Goal: Task Accomplishment & Management: Use online tool/utility

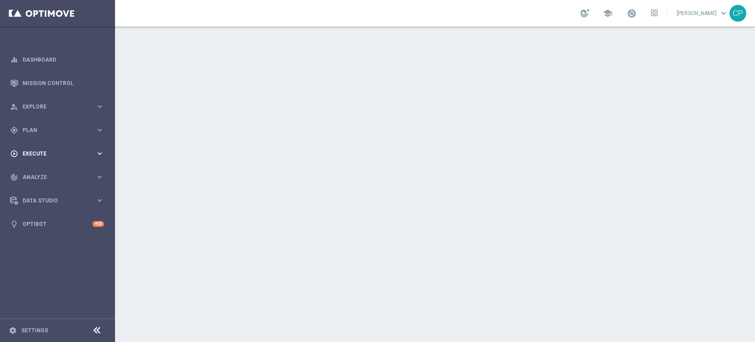
click at [88, 151] on span "Execute" at bounding box center [59, 153] width 73 height 5
click at [92, 127] on span "Plan" at bounding box center [59, 129] width 73 height 5
click at [47, 147] on link "Target Groups" at bounding box center [57, 148] width 69 height 7
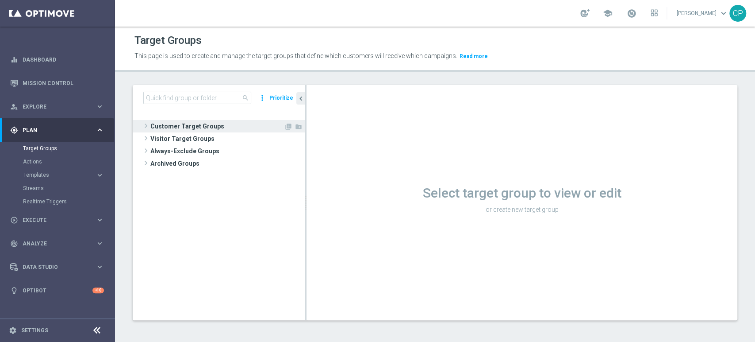
click at [174, 126] on span "Customer Target Groups" at bounding box center [217, 126] width 134 height 12
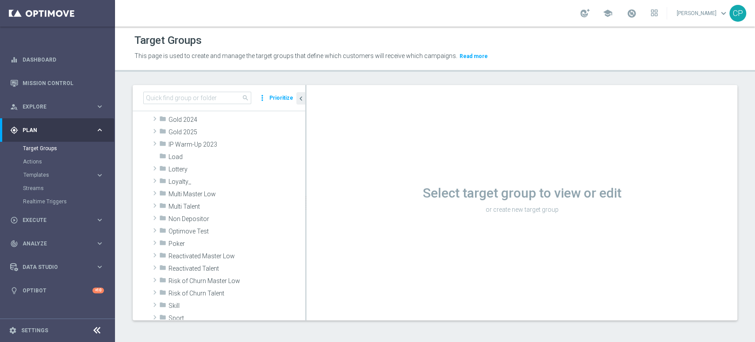
scroll to position [184, 0]
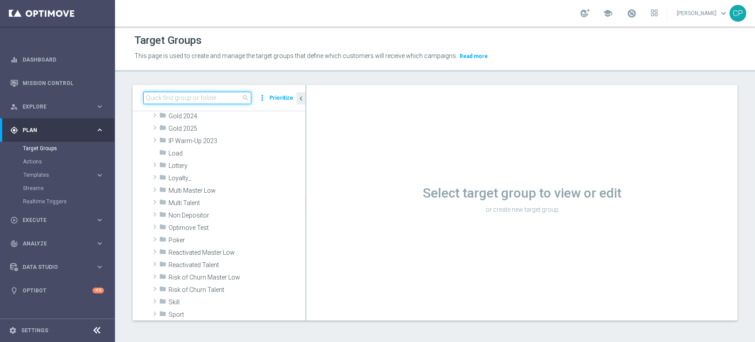
click at [178, 96] on input at bounding box center [197, 98] width 108 height 12
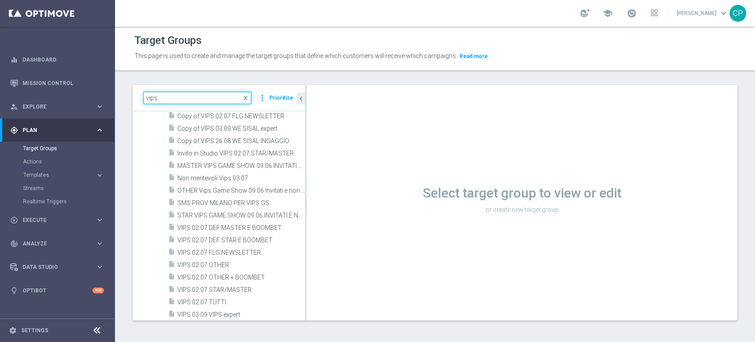
scroll to position [1132, 0]
type input "vips"
click at [50, 82] on link "Mission Control" at bounding box center [63, 82] width 81 height 23
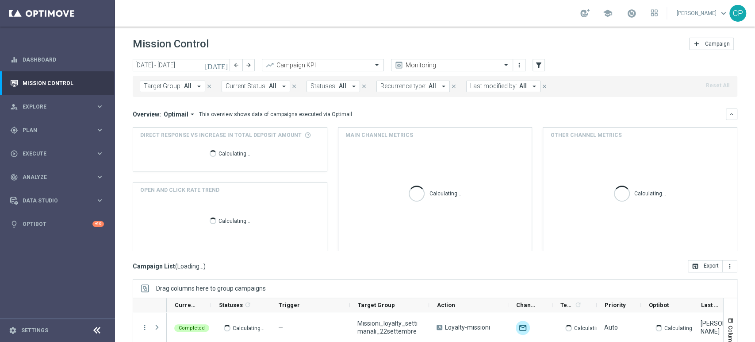
click at [225, 65] on icon "[DATE]" at bounding box center [217, 65] width 24 height 8
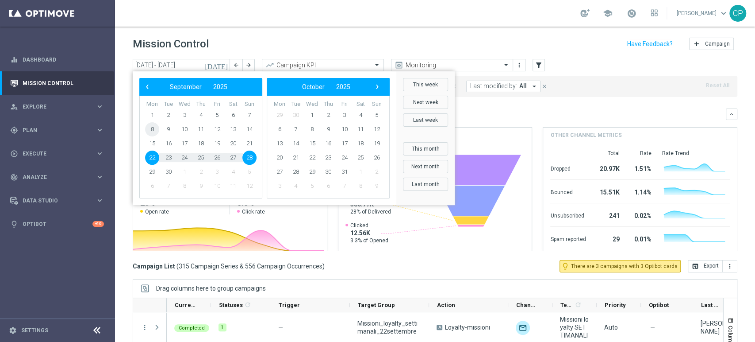
click at [149, 130] on span "8" at bounding box center [152, 129] width 14 height 14
click at [251, 126] on span "14" at bounding box center [249, 129] width 14 height 14
type input "[DATE] - [DATE]"
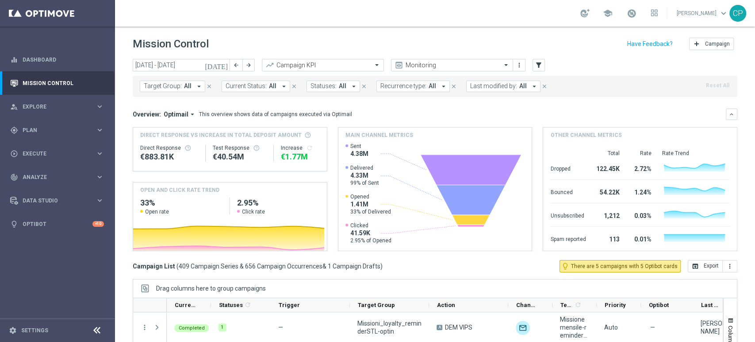
click at [520, 85] on span "All" at bounding box center [523, 86] width 8 height 8
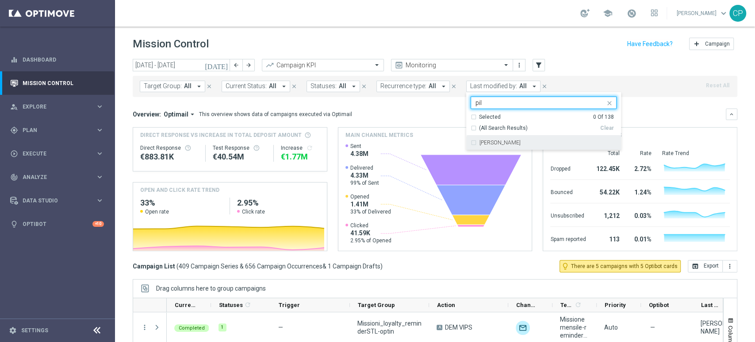
click at [488, 141] on label "[PERSON_NAME]" at bounding box center [500, 142] width 41 height 5
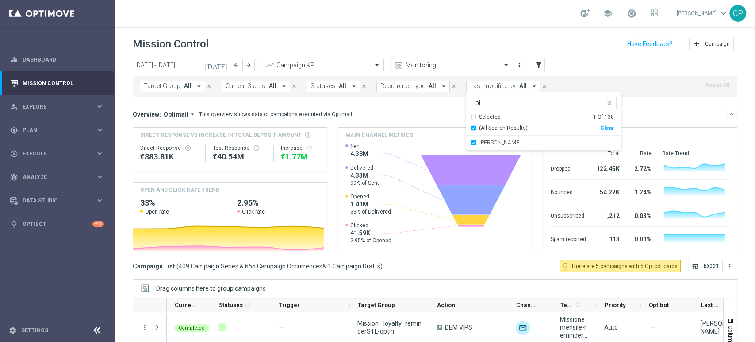
click at [494, 101] on input "pil" at bounding box center [541, 103] width 130 height 8
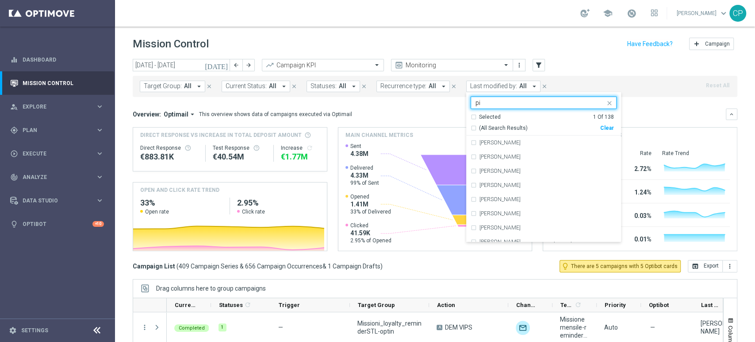
type input "p"
type input "k"
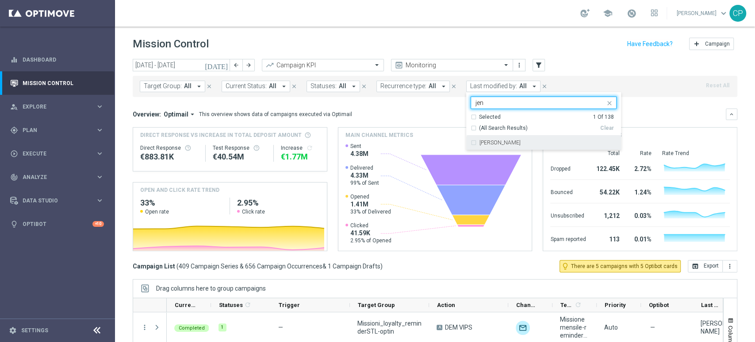
click at [483, 145] on div "[PERSON_NAME]" at bounding box center [544, 142] width 146 height 14
type input "jen"
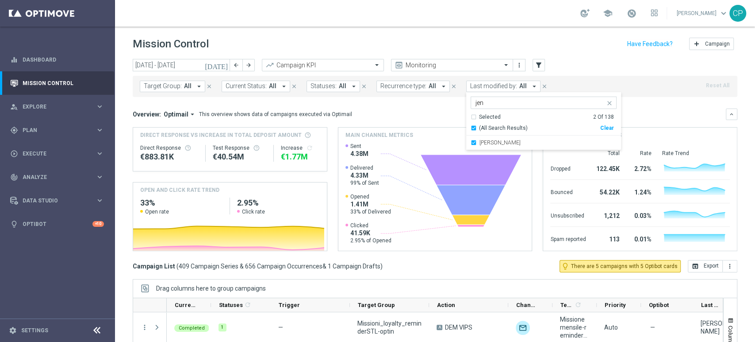
click at [425, 111] on div "Overview: Optimail arrow_drop_down This overview shows data of campaigns execut…" at bounding box center [429, 114] width 593 height 8
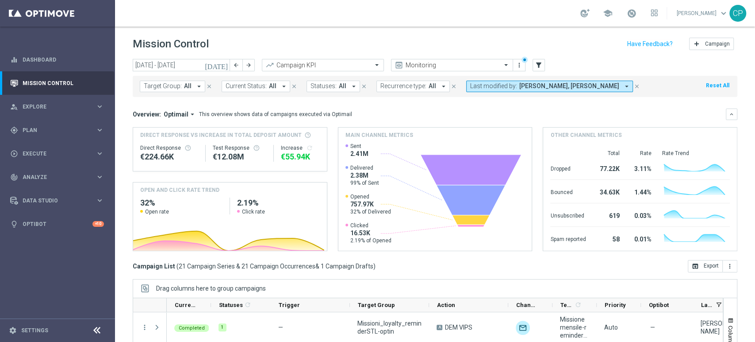
click at [611, 82] on span "[PERSON_NAME], [PERSON_NAME]" at bounding box center [569, 86] width 100 height 8
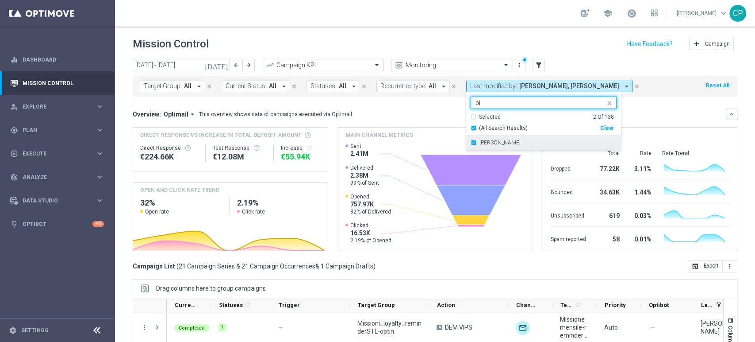
click at [483, 142] on label "[PERSON_NAME]" at bounding box center [500, 142] width 41 height 5
type input "pil"
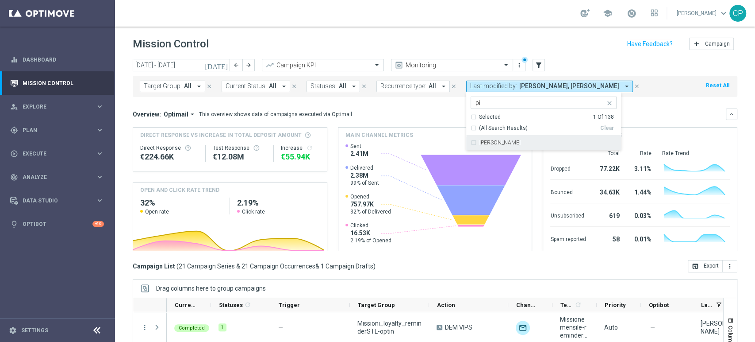
click at [428, 110] on div "Overview: Optimail arrow_drop_down This overview shows data of campaigns execut…" at bounding box center [429, 114] width 593 height 8
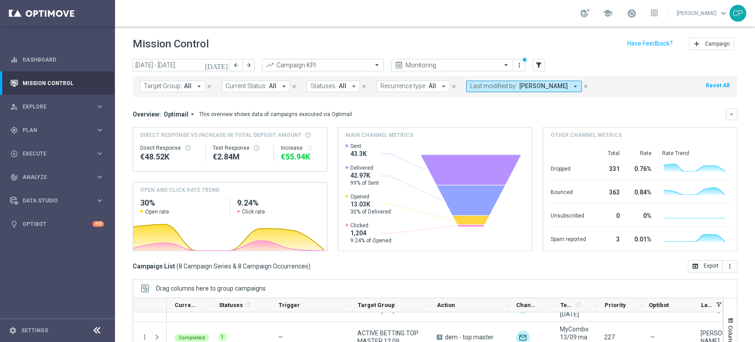
click at [222, 65] on icon "[DATE]" at bounding box center [217, 65] width 24 height 8
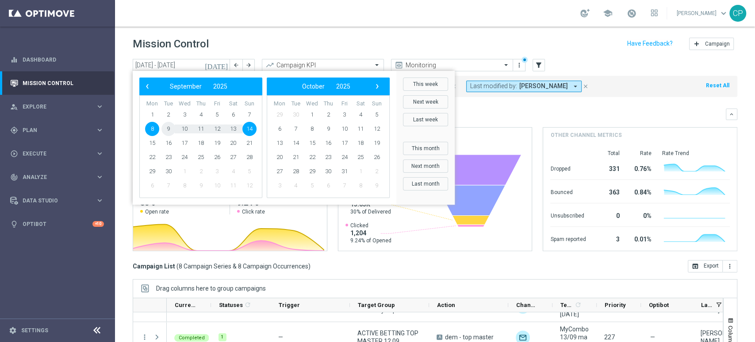
click at [166, 127] on span "9" at bounding box center [168, 129] width 14 height 14
click at [181, 129] on span "10" at bounding box center [184, 129] width 14 height 14
type input "[DATE] - [DATE]"
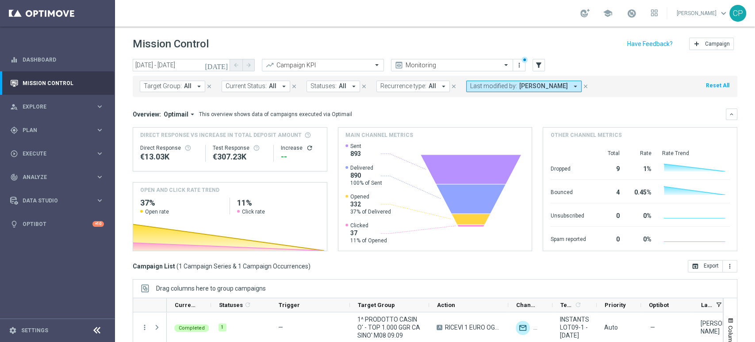
click at [584, 84] on icon "close" at bounding box center [586, 86] width 6 height 6
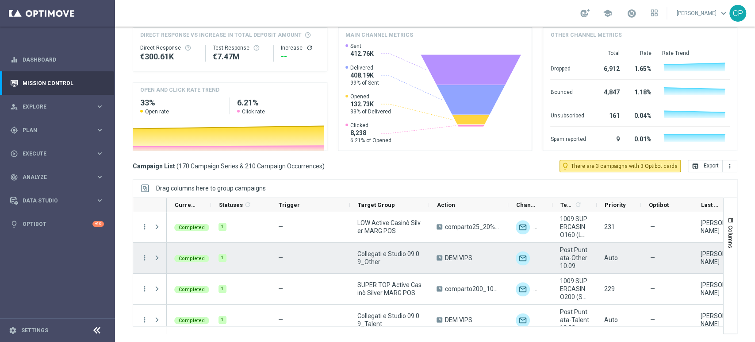
scroll to position [558, 0]
drag, startPoint x: 357, startPoint y: 253, endPoint x: 383, endPoint y: 263, distance: 27.2
click at [383, 263] on span "Collegati e Studio 09.09_Other" at bounding box center [389, 258] width 64 height 16
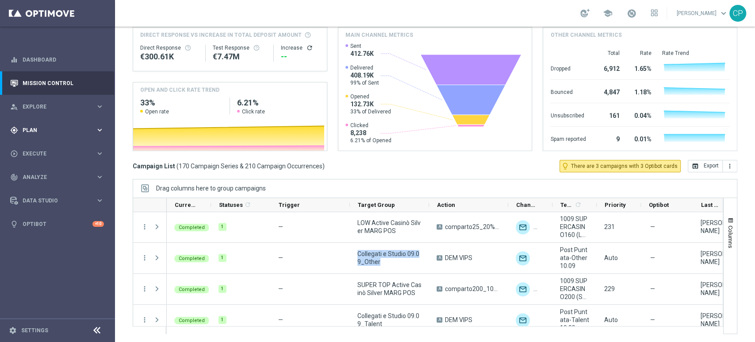
click at [78, 126] on div "gps_fixed Plan" at bounding box center [52, 130] width 85 height 8
click at [36, 146] on link "Target Groups" at bounding box center [57, 148] width 69 height 7
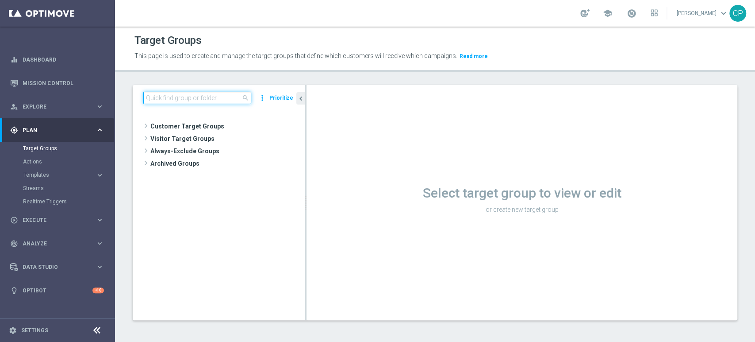
click at [184, 99] on input at bounding box center [197, 98] width 108 height 12
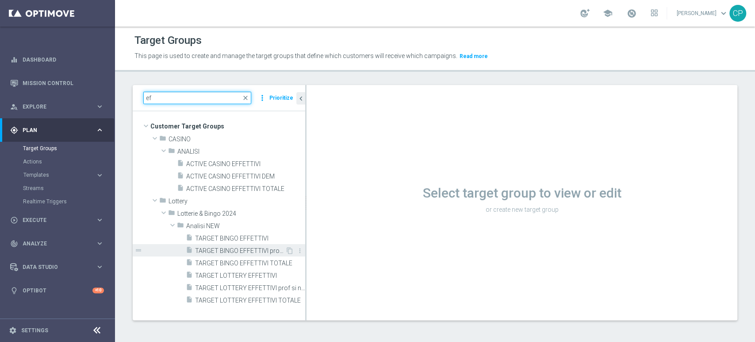
type input "e"
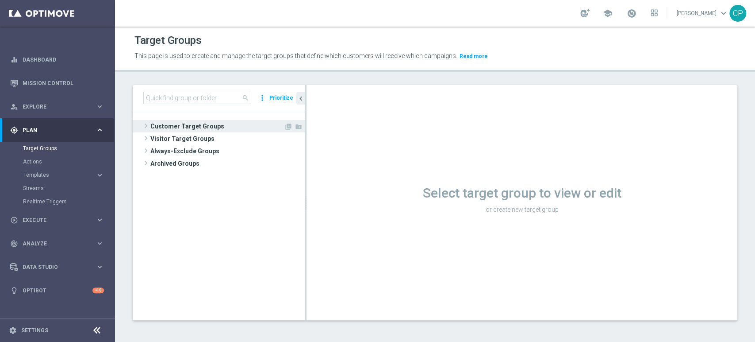
click at [186, 122] on span "Customer Target Groups" at bounding box center [217, 126] width 134 height 12
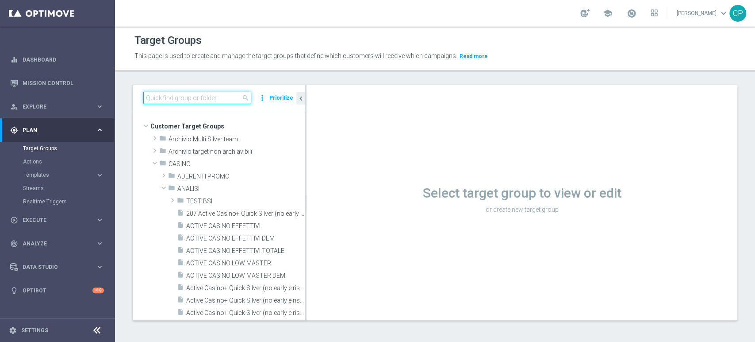
click at [215, 97] on input at bounding box center [197, 98] width 108 height 12
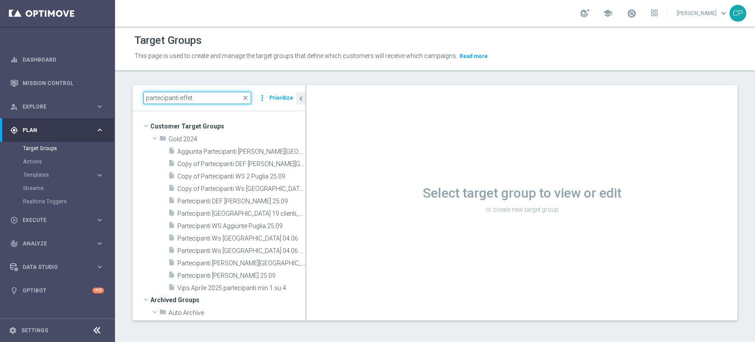
type input "partecipanti effett"
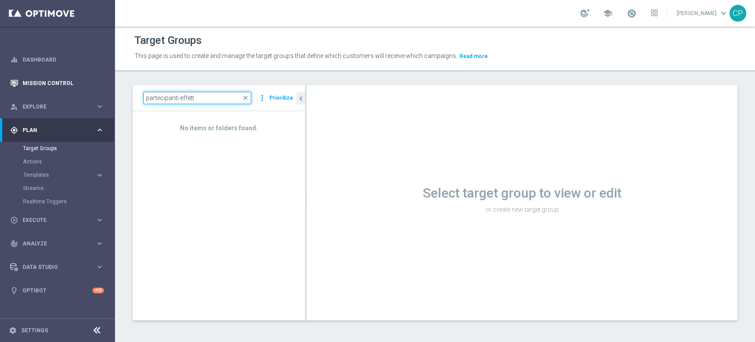
drag, startPoint x: 211, startPoint y: 100, endPoint x: 103, endPoint y: 92, distance: 109.1
click at [103, 92] on main "equalizer Dashboard Mission Control" at bounding box center [377, 171] width 755 height 342
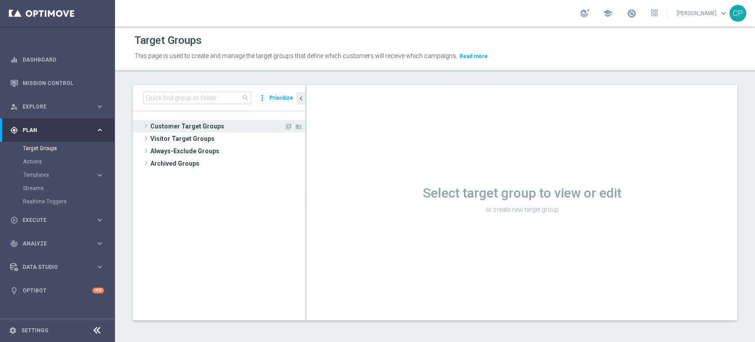
click at [182, 123] on span "Customer Target Groups" at bounding box center [217, 126] width 134 height 12
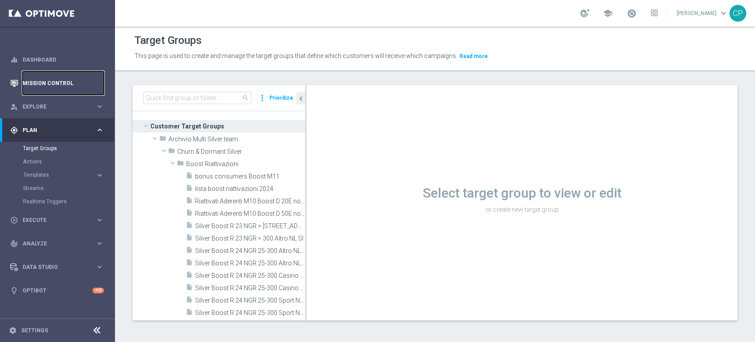
click at [53, 77] on link "Mission Control" at bounding box center [63, 82] width 81 height 23
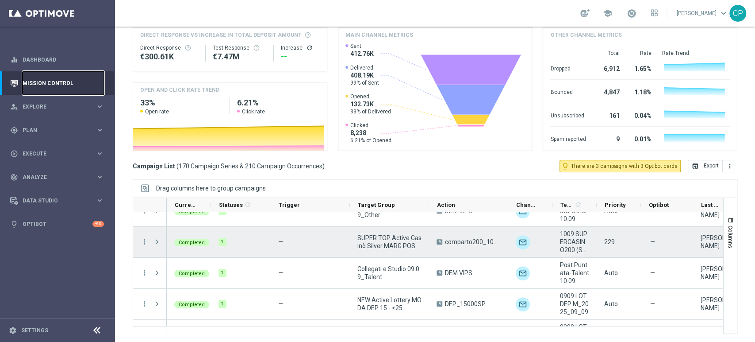
scroll to position [608, 0]
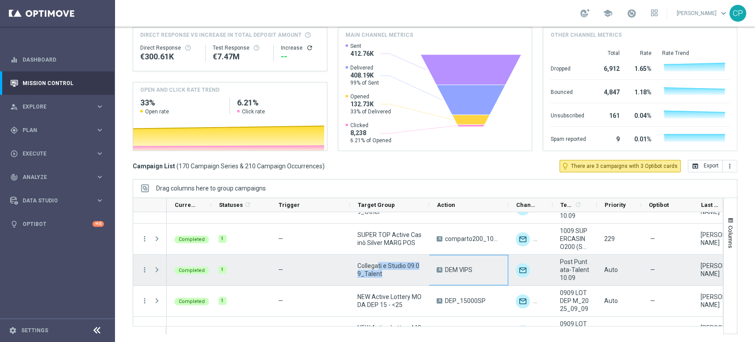
drag, startPoint x: 379, startPoint y: 265, endPoint x: 432, endPoint y: 272, distance: 53.6
click at [432, 272] on div "Completed 1 — Collegati e Studio 09.09_Talent A DEM VIPS unfold_more Post Punta…" at bounding box center [541, 269] width 748 height 31
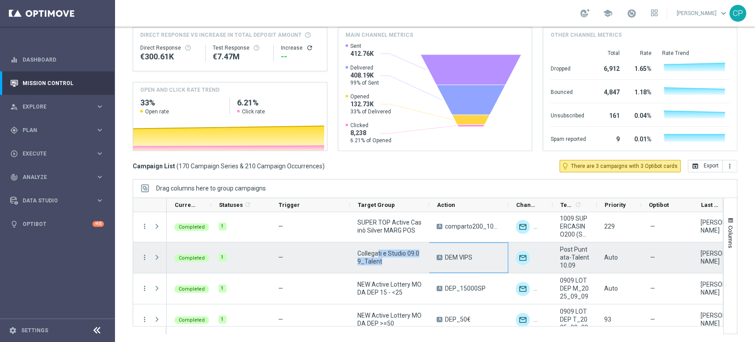
scroll to position [619, 0]
click at [145, 258] on icon "more_vert" at bounding box center [145, 258] width 8 height 8
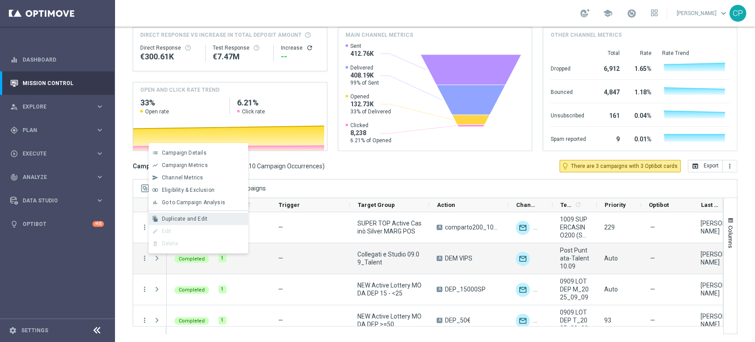
click at [173, 220] on span "Duplicate and Edit" at bounding box center [185, 218] width 46 height 6
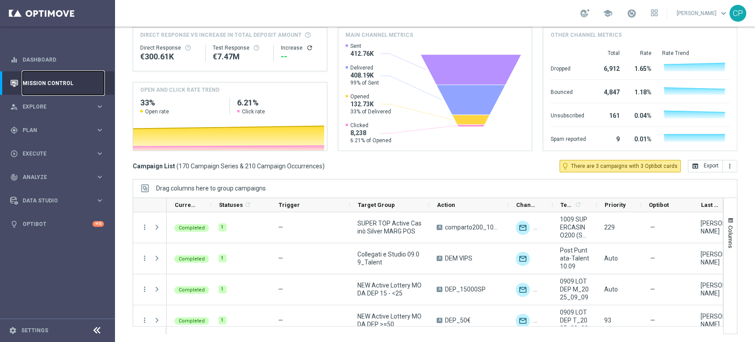
click at [56, 80] on link "Mission Control" at bounding box center [63, 82] width 81 height 23
click at [50, 82] on link "Mission Control" at bounding box center [63, 82] width 81 height 23
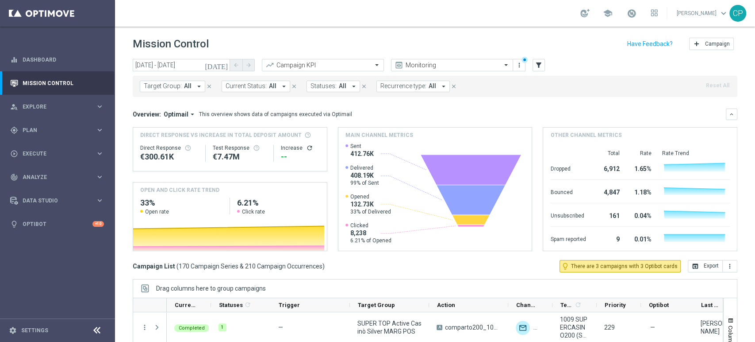
click at [196, 85] on icon "arrow_drop_down" at bounding box center [199, 86] width 8 height 8
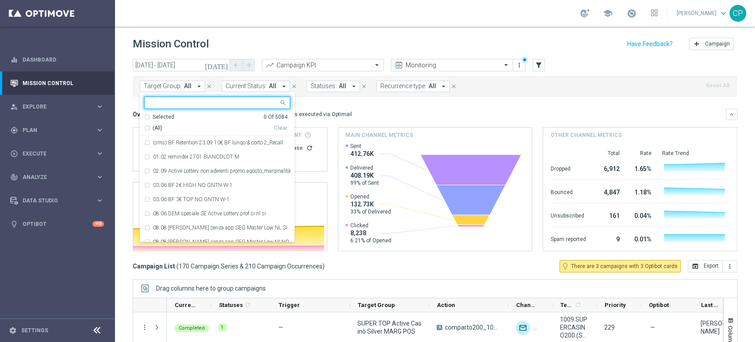
click at [361, 104] on mini-dashboard "Overview: Optimail arrow_drop_down This overview shows data of campaigns execut…" at bounding box center [435, 178] width 605 height 163
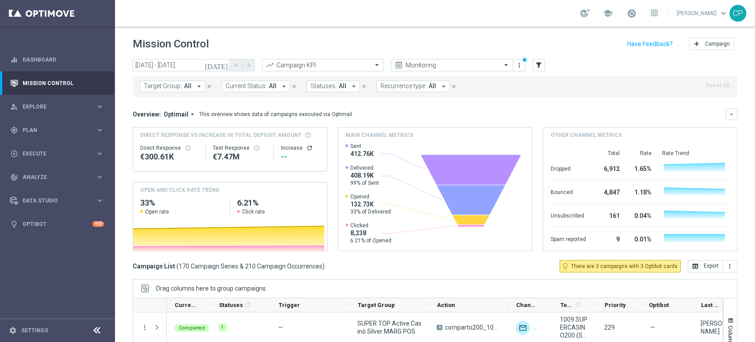
click at [224, 65] on icon "[DATE]" at bounding box center [217, 65] width 24 height 8
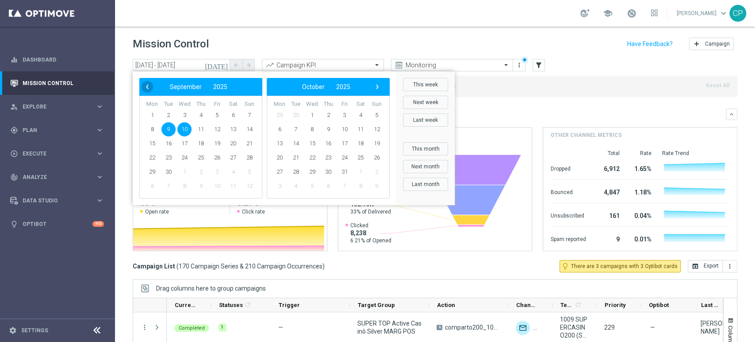
click at [147, 88] on span "‹" at bounding box center [148, 87] width 12 height 12
click at [197, 169] on span "28" at bounding box center [201, 172] width 14 height 14
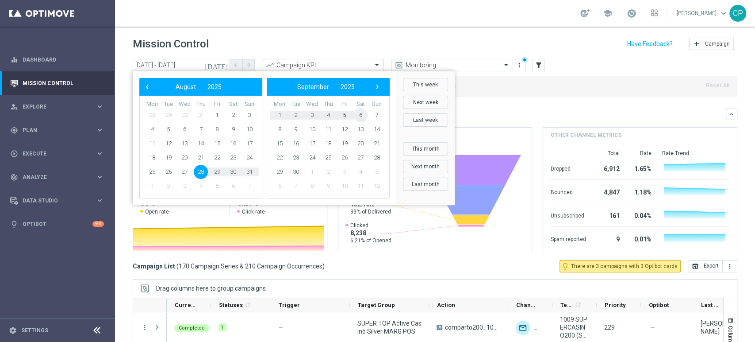
click at [365, 114] on span "6" at bounding box center [360, 115] width 14 height 14
type input "[DATE] - [DATE]"
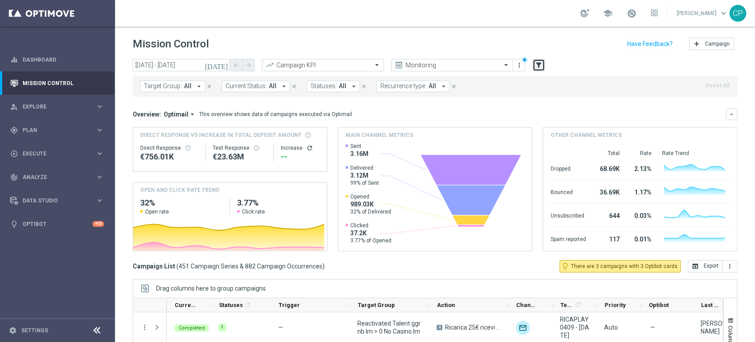
click at [535, 69] on icon "filter_alt" at bounding box center [539, 65] width 8 height 8
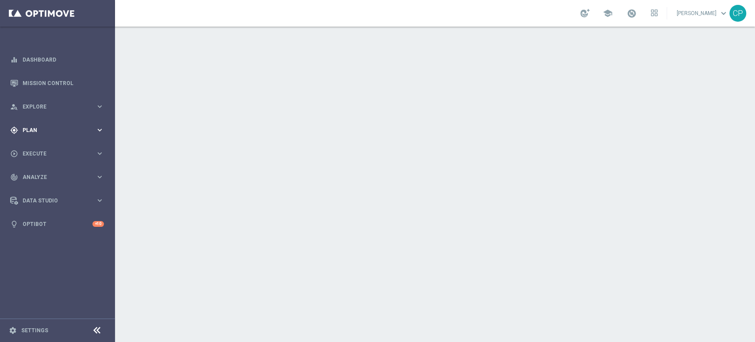
click at [86, 131] on span "Plan" at bounding box center [59, 129] width 73 height 5
click at [48, 149] on link "Target Groups" at bounding box center [57, 148] width 69 height 7
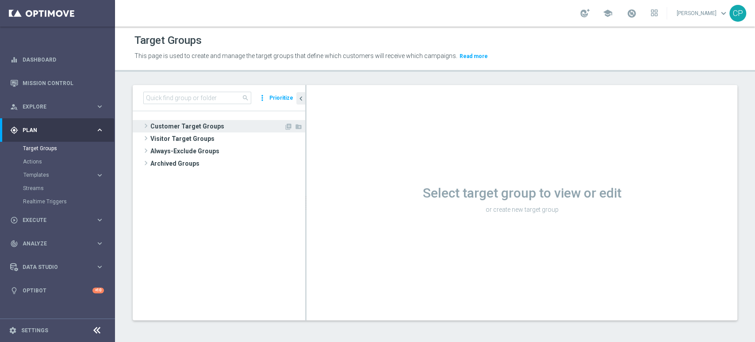
click at [179, 123] on span "Customer Target Groups" at bounding box center [217, 126] width 134 height 12
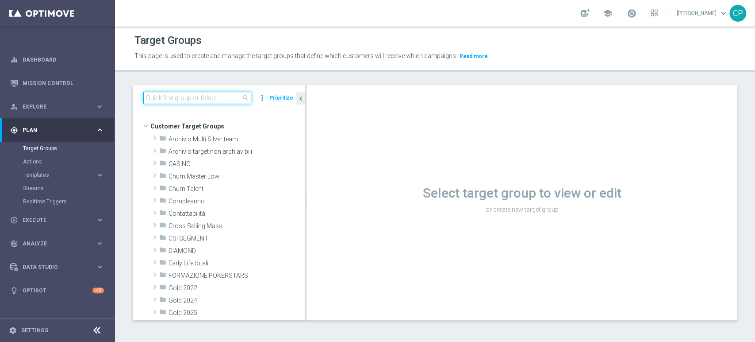
click at [196, 99] on input at bounding box center [197, 98] width 108 height 12
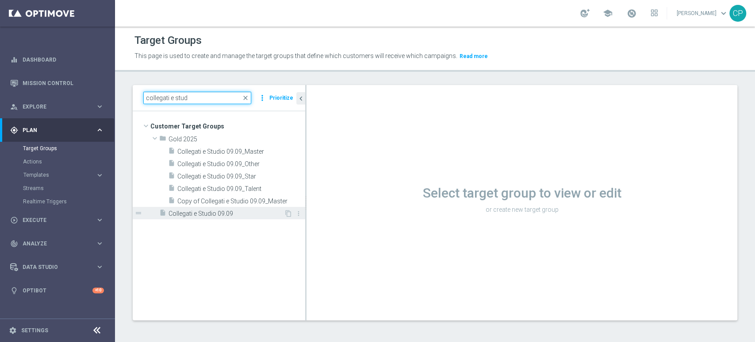
type input "collegati e stud"
click at [198, 211] on span "Collegati e Studio 09.09" at bounding box center [226, 214] width 115 height 8
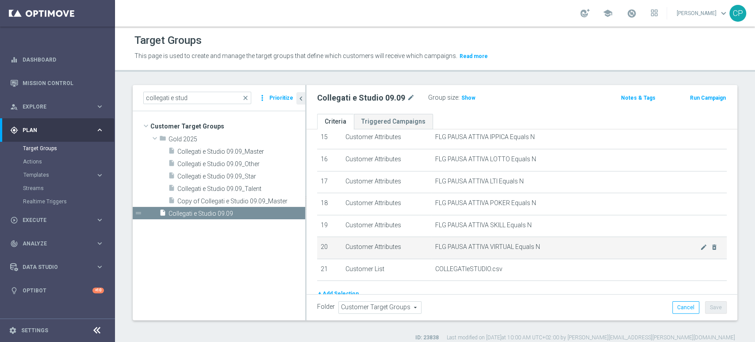
scroll to position [338, 0]
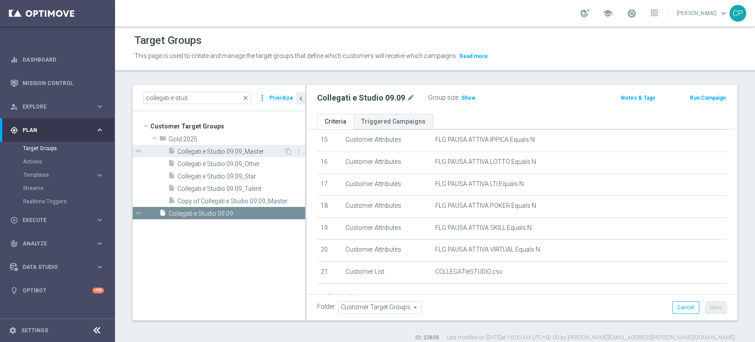
click at [236, 150] on span "Collegati e Studio 09.09_Master" at bounding box center [230, 152] width 107 height 8
type input "Gold 2025"
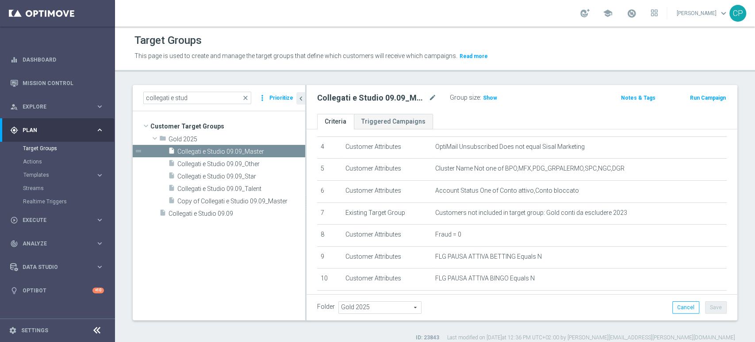
scroll to position [90, 0]
click at [56, 217] on span "Execute" at bounding box center [59, 219] width 73 height 5
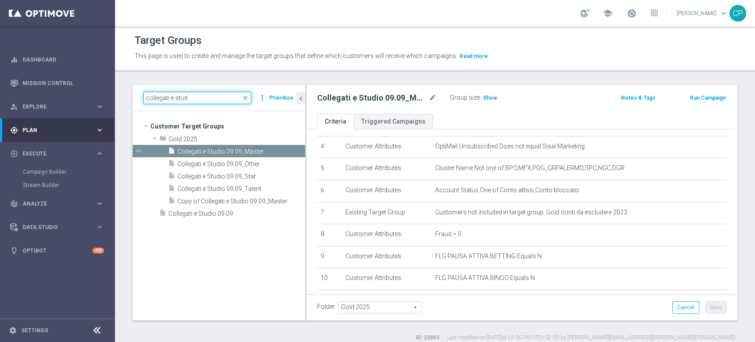
drag, startPoint x: 191, startPoint y: 99, endPoint x: 115, endPoint y: 88, distance: 76.5
click at [115, 88] on div "collegati e stud close more_vert Prioritize Customer Target Groups library_add …" at bounding box center [435, 213] width 640 height 256
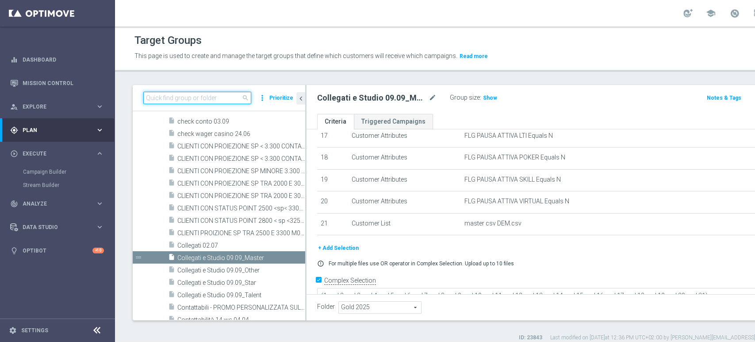
scroll to position [385, 0]
click at [50, 84] on link "Mission Control" at bounding box center [63, 82] width 81 height 23
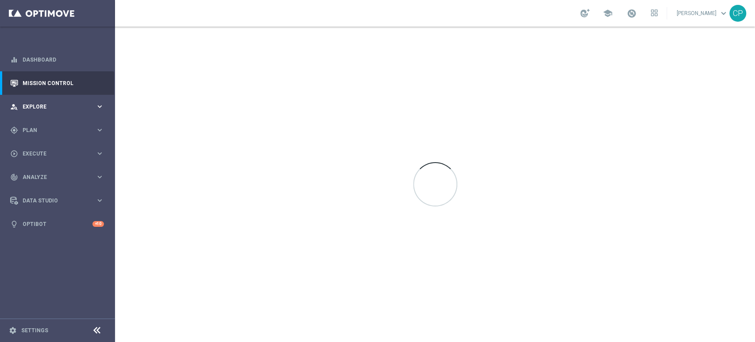
click at [40, 101] on div "person_search Explore keyboard_arrow_right" at bounding box center [57, 106] width 114 height 23
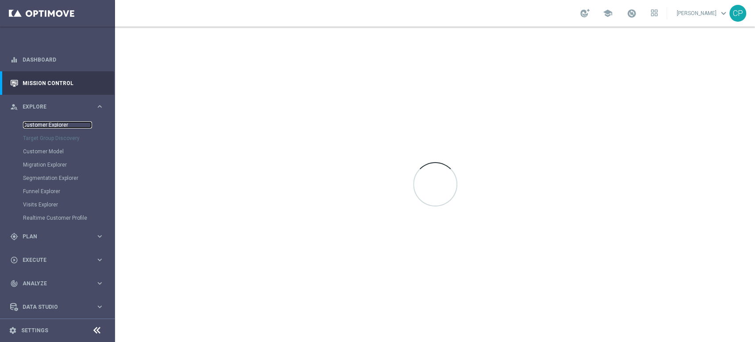
click at [50, 122] on link "Customer Explorer" at bounding box center [57, 124] width 69 height 7
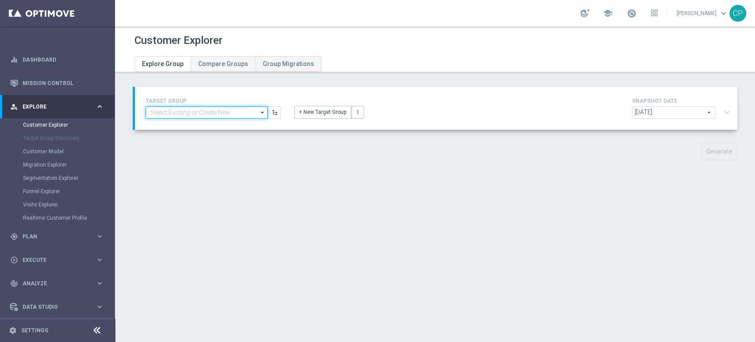
click at [186, 116] on input at bounding box center [207, 112] width 122 height 12
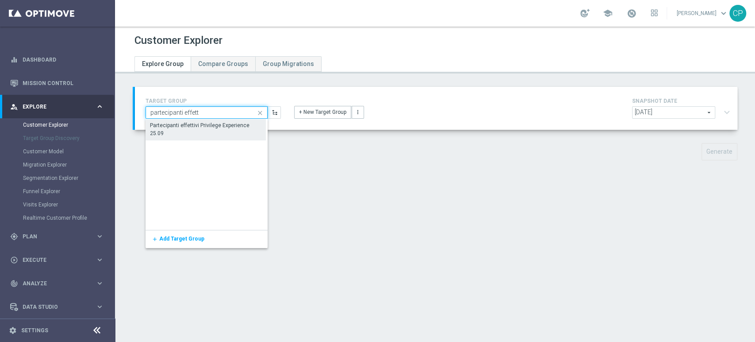
type input "partecipanti effett"
click at [236, 128] on div "Partecipanti effettivi Privilege Experience 25.09" at bounding box center [205, 130] width 111 height 16
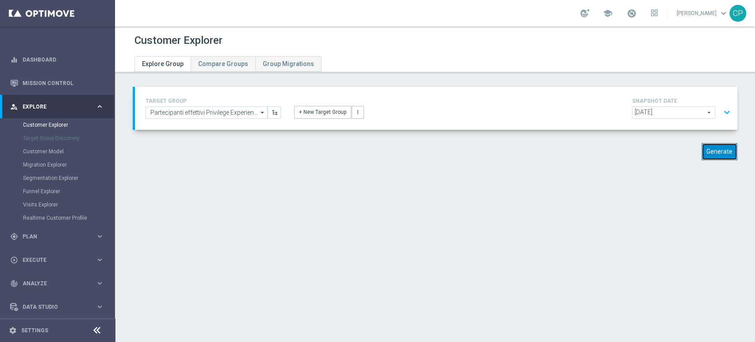
click at [713, 151] on button "Generate" at bounding box center [720, 151] width 36 height 17
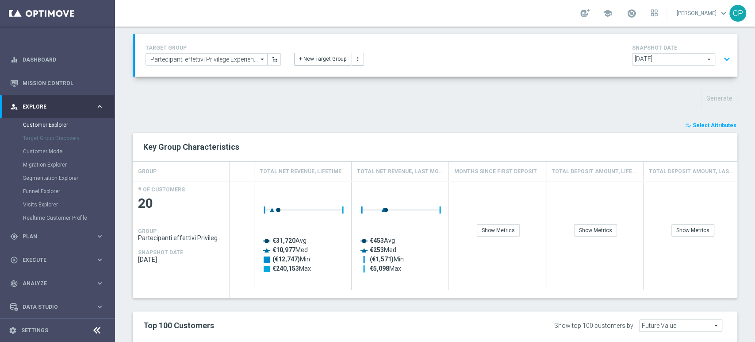
scroll to position [46, 0]
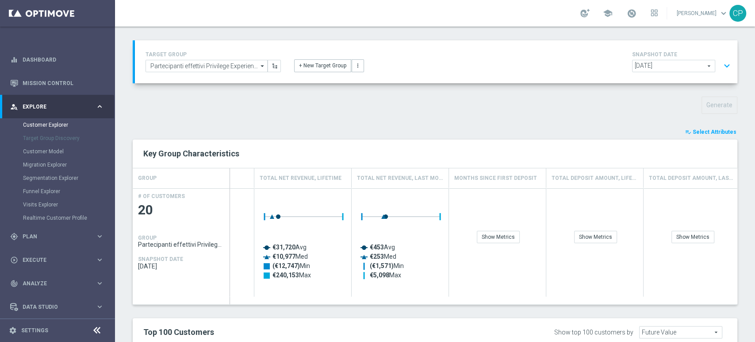
click at [704, 130] on span "Select Attributes" at bounding box center [715, 132] width 44 height 6
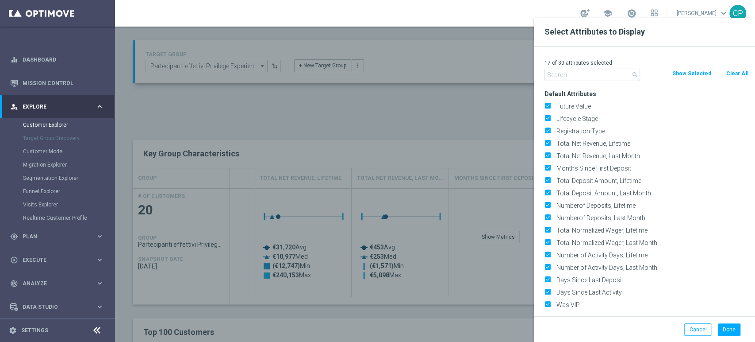
click at [736, 77] on button "Clear All" at bounding box center [737, 74] width 23 height 10
checkbox input "false"
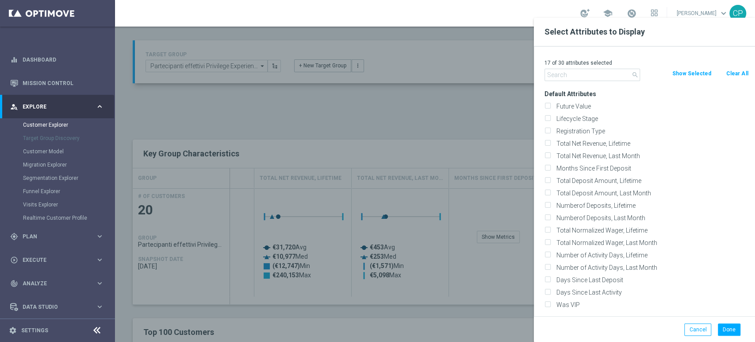
checkbox input "false"
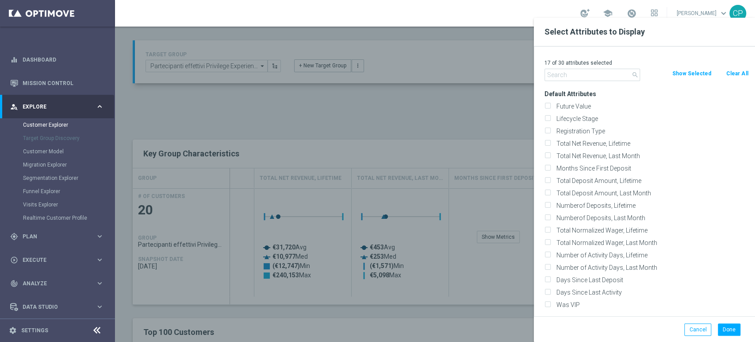
checkbox input "false"
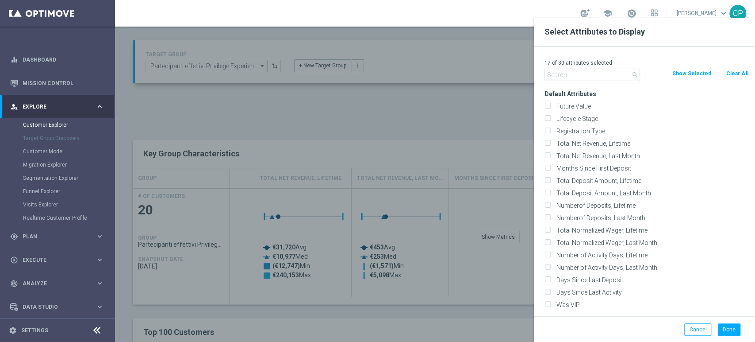
checkbox input "false"
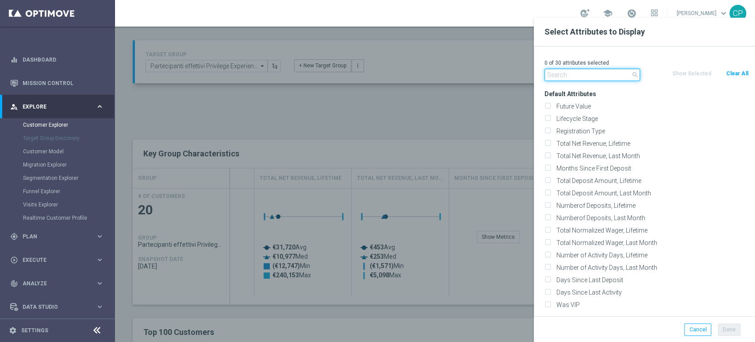
click at [590, 72] on input "text" at bounding box center [593, 75] width 96 height 12
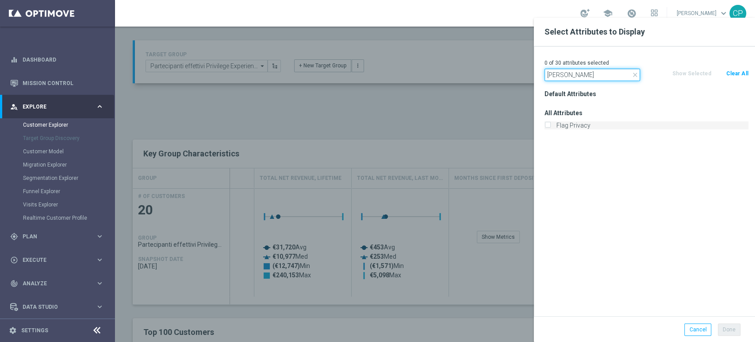
type input "priva"
click at [548, 126] on input "Flag Privacy" at bounding box center [548, 126] width 6 height 6
checkbox input "true"
click at [583, 74] on input "priva" at bounding box center [593, 75] width 96 height 12
type input "p"
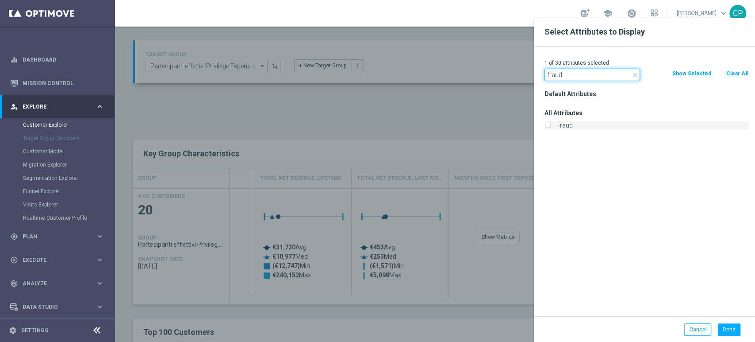
type input "fraud"
click at [550, 126] on input "Fraud" at bounding box center [548, 126] width 6 height 6
checkbox input "true"
click at [599, 75] on input "fraud" at bounding box center [593, 75] width 96 height 12
type input "f"
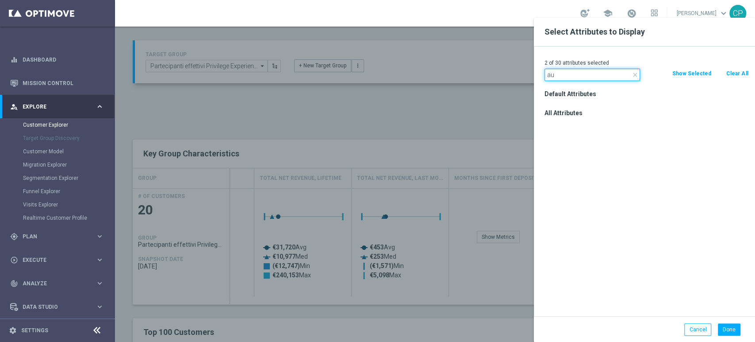
type input "a"
type input "self"
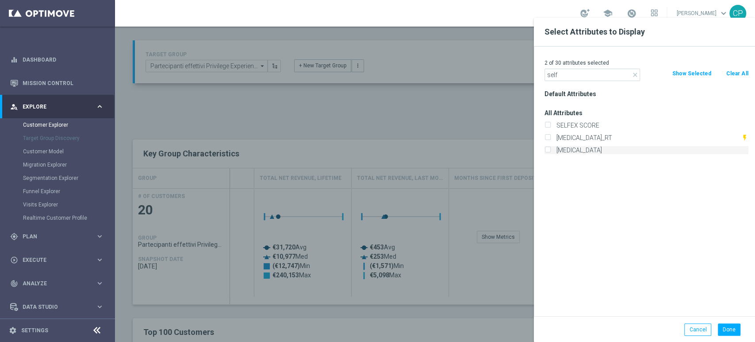
click at [568, 151] on label "Self Exclusion" at bounding box center [650, 150] width 195 height 8
click at [550, 151] on input "Self Exclusion" at bounding box center [548, 151] width 6 height 6
checkbox input "true"
click at [465, 112] on div at bounding box center [492, 189] width 755 height 342
click at [422, 114] on div at bounding box center [492, 189] width 755 height 342
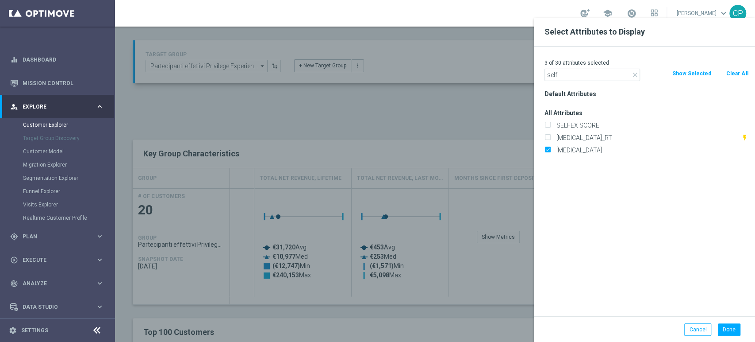
click at [687, 73] on button "Show Selected" at bounding box center [691, 74] width 41 height 10
click at [442, 111] on div at bounding box center [492, 189] width 755 height 342
click at [682, 74] on button "Show All" at bounding box center [683, 74] width 24 height 10
click at [634, 72] on icon "close" at bounding box center [635, 74] width 7 height 7
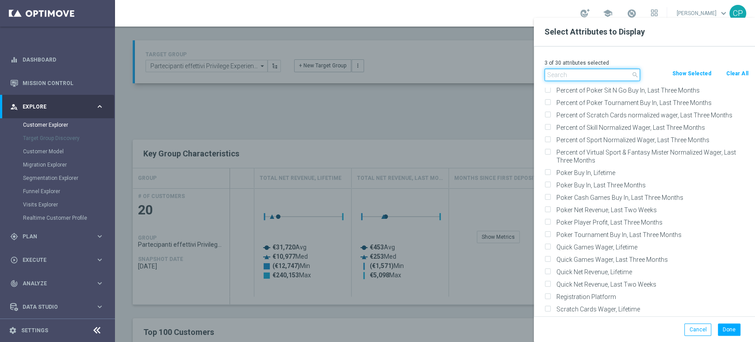
scroll to position [482, 0]
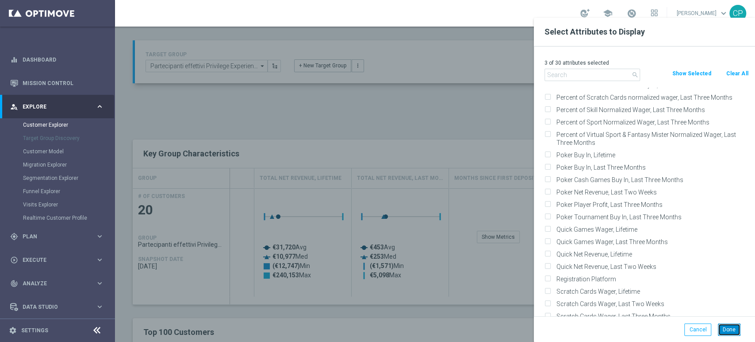
click at [729, 326] on button "Done" at bounding box center [729, 329] width 23 height 12
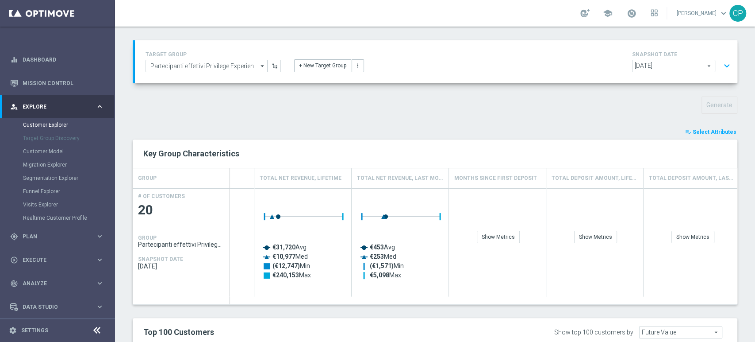
type input "Search"
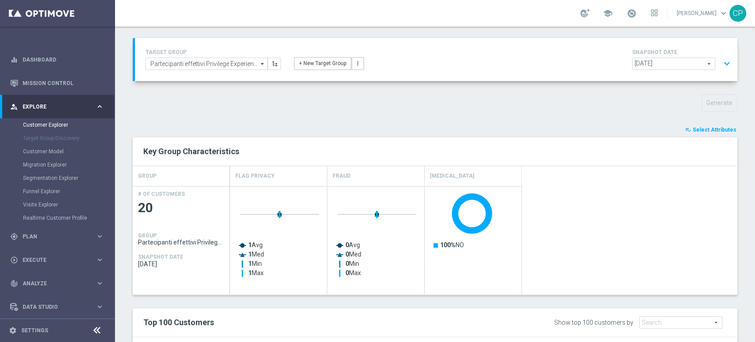
scroll to position [0, 0]
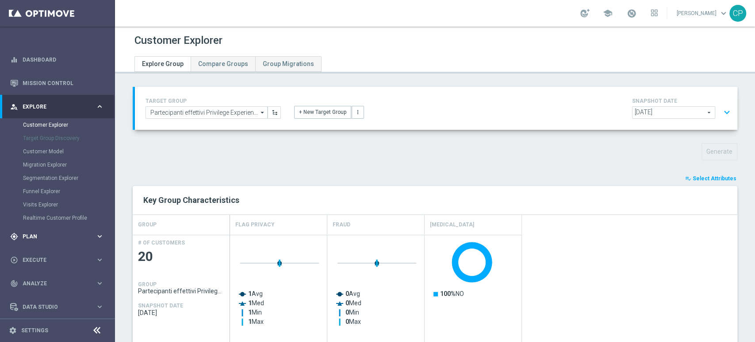
click at [38, 235] on span "Plan" at bounding box center [59, 236] width 73 height 5
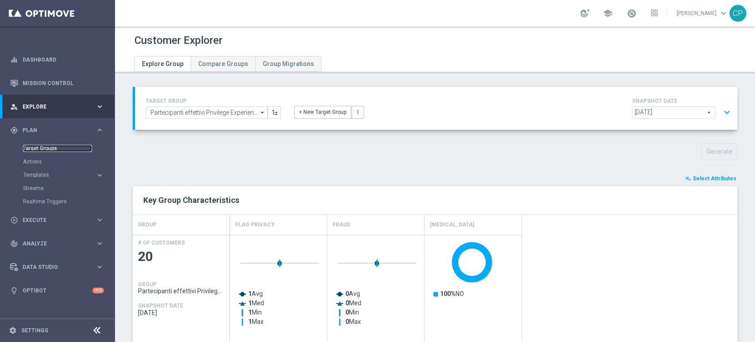
click at [46, 148] on link "Target Groups" at bounding box center [57, 148] width 69 height 7
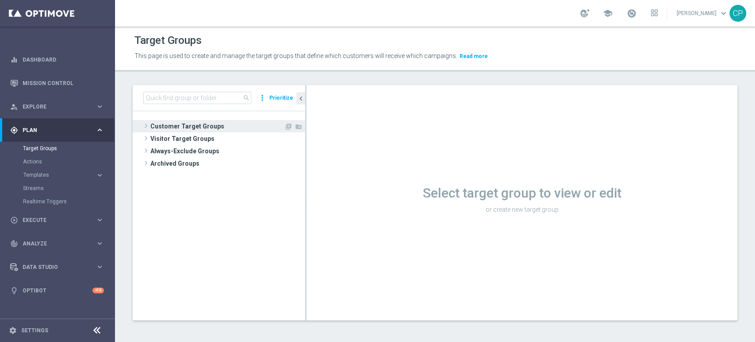
click at [182, 127] on span "Customer Target Groups" at bounding box center [217, 126] width 134 height 12
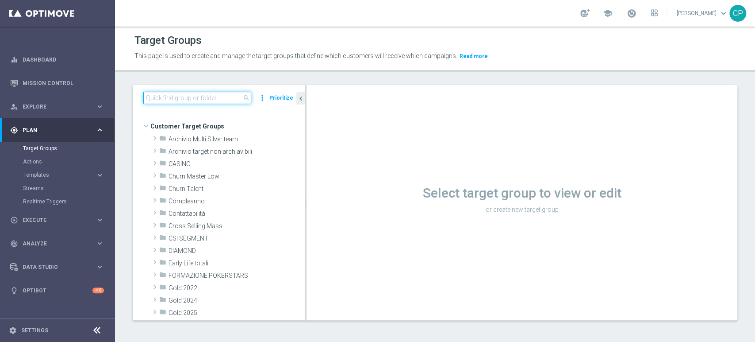
click at [192, 97] on input at bounding box center [197, 98] width 108 height 12
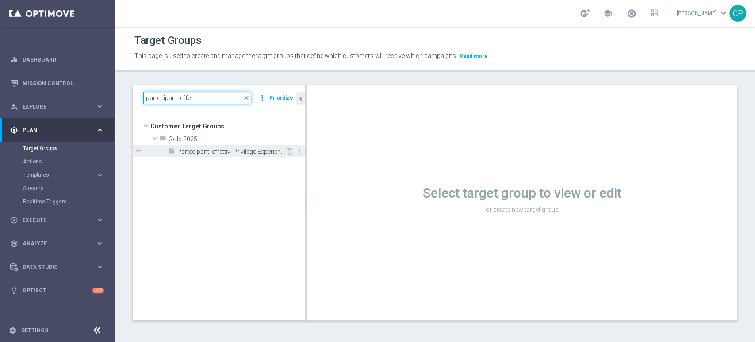
type input "partecipanti effe"
click at [209, 150] on span "Partecipanti effettivi Privilege Experience 25.09" at bounding box center [231, 152] width 108 height 8
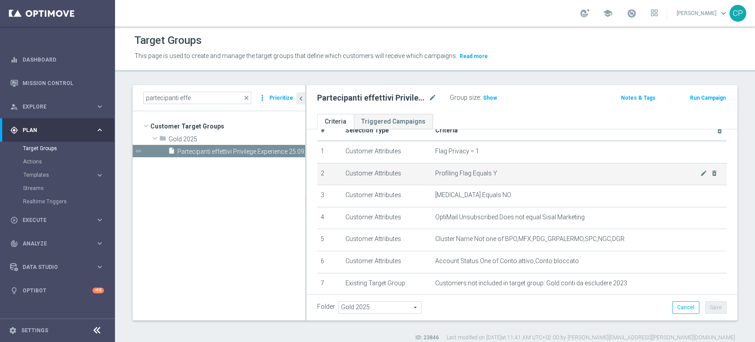
scroll to position [23, 0]
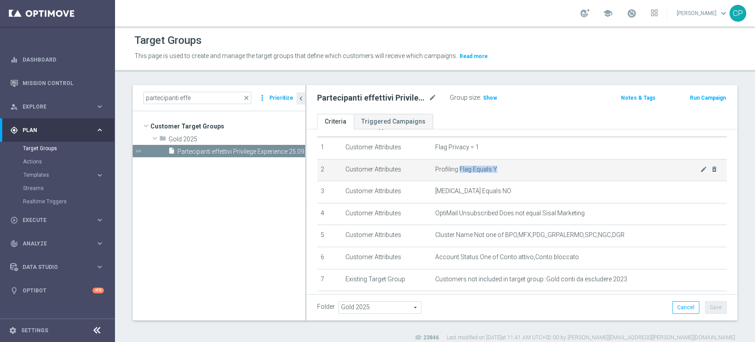
drag, startPoint x: 456, startPoint y: 170, endPoint x: 516, endPoint y: 168, distance: 60.2
click at [516, 168] on span "Profiling Flag Equals Y" at bounding box center [567, 169] width 265 height 8
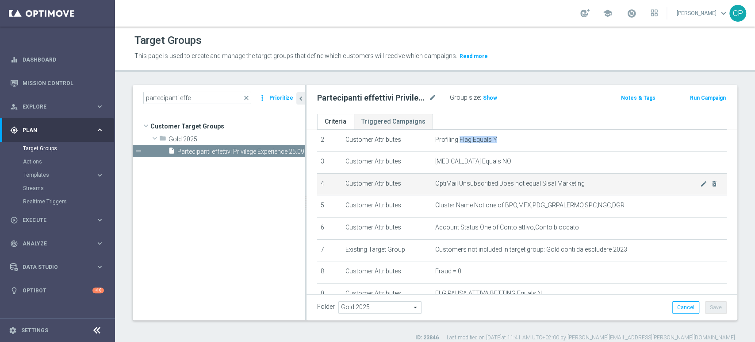
scroll to position [54, 0]
drag, startPoint x: 503, startPoint y: 183, endPoint x: 584, endPoint y: 184, distance: 81.0
click at [584, 184] on span "OptiMail Unsubscribed Does not equal Sisal Marketing" at bounding box center [567, 183] width 265 height 8
click at [711, 183] on icon "delete_forever" at bounding box center [714, 182] width 7 height 7
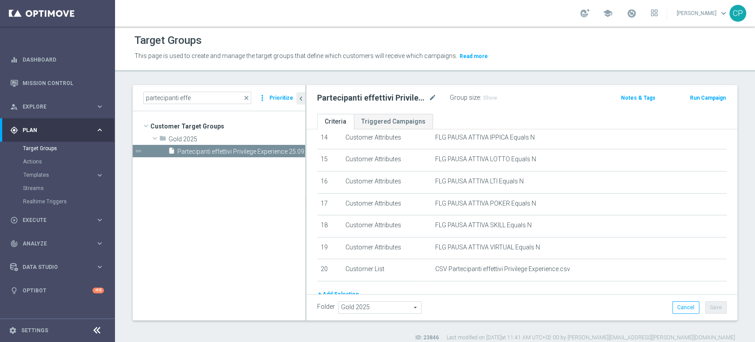
scroll to position [375, 0]
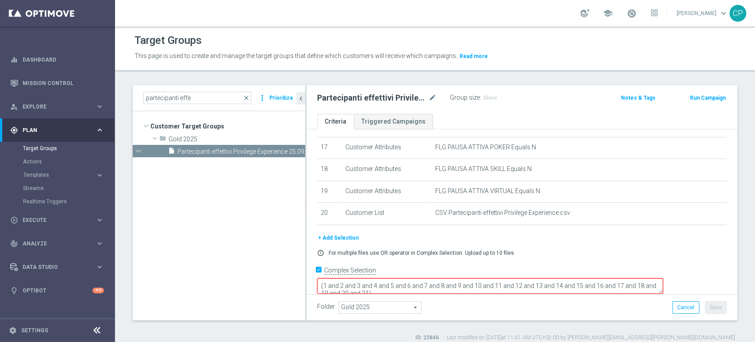
click at [449, 279] on textarea "(1 and 2 and 3 and 4 and 5 and 6 and 7 and 8 and 9 and 10 and 11 and 12 and 13 …" at bounding box center [490, 285] width 346 height 15
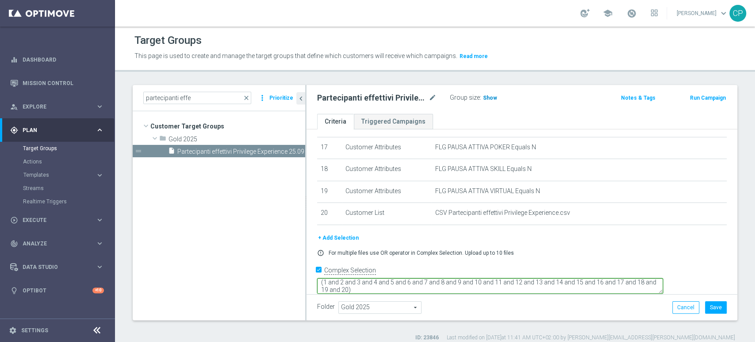
type textarea "(1 and 2 and 3 and 4 and 5 and 6 and 7 and 8 and 9 and 10 and 11 and 12 and 13 …"
click at [490, 95] on span "Show" at bounding box center [490, 98] width 14 height 6
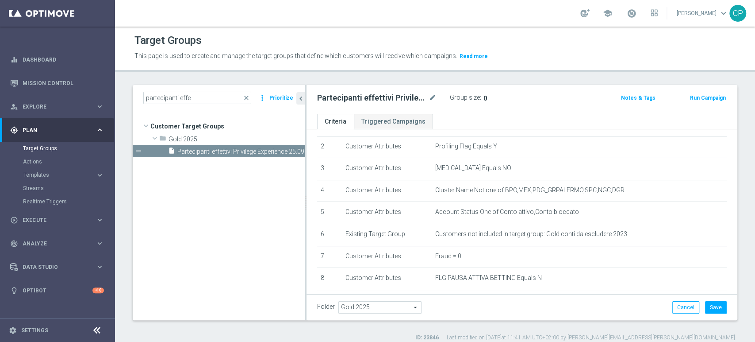
scroll to position [45, 0]
click at [188, 141] on span "Gold 2025" at bounding box center [216, 139] width 95 height 8
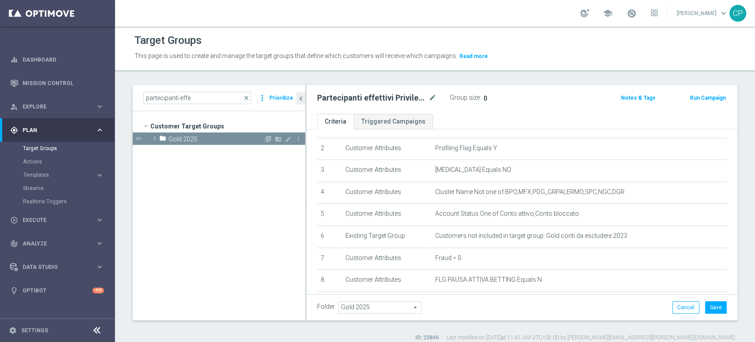
click at [184, 139] on span "Gold 2025" at bounding box center [216, 139] width 95 height 8
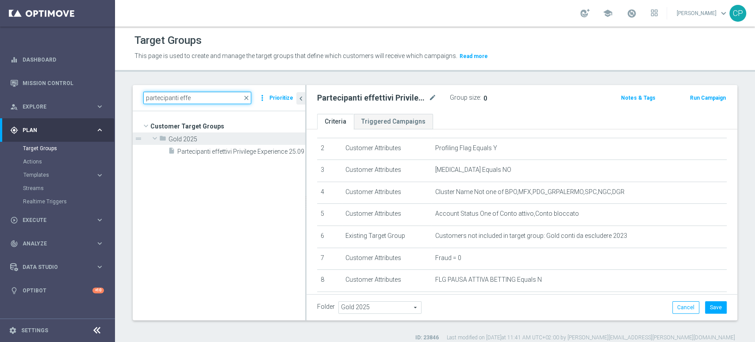
click at [215, 97] on input "partecipanti effe" at bounding box center [197, 98] width 108 height 12
click at [247, 98] on span "close" at bounding box center [246, 97] width 7 height 7
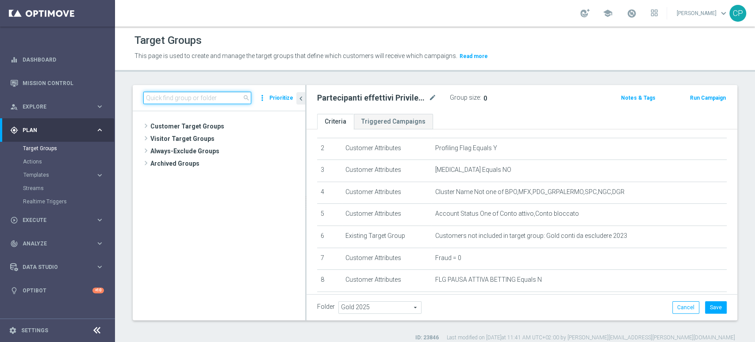
click at [213, 97] on input at bounding box center [197, 98] width 108 height 12
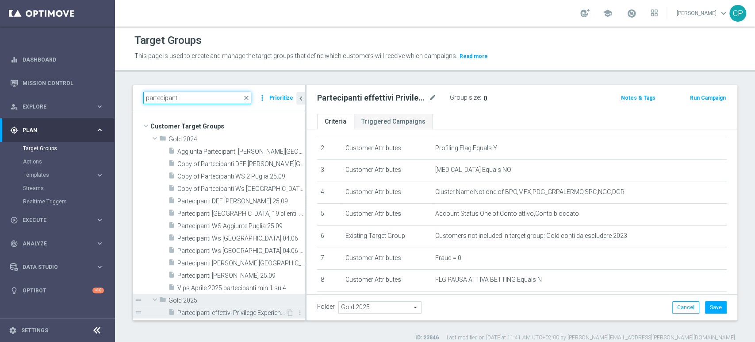
type input "partecipanti"
click at [205, 311] on span "Partecipanti effettivi Privilege Experience 25.09" at bounding box center [231, 313] width 108 height 8
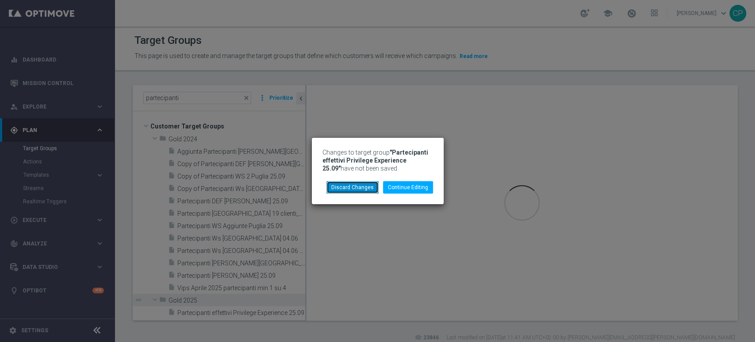
click at [353, 188] on button "Discard Changes" at bounding box center [352, 187] width 52 height 12
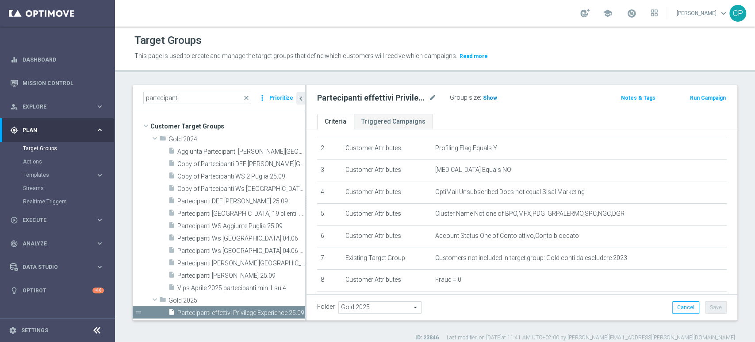
click at [489, 96] on span "Show" at bounding box center [490, 98] width 14 height 6
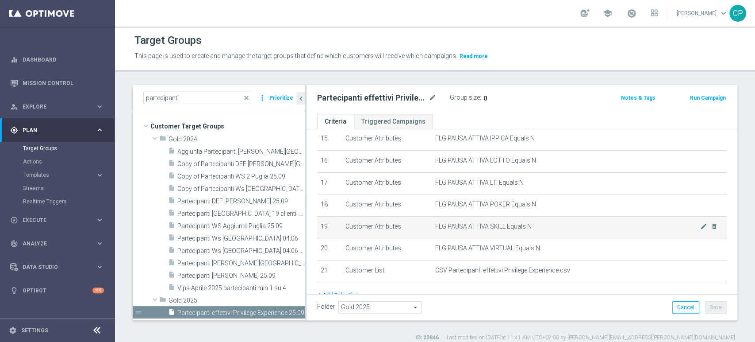
scroll to position [396, 0]
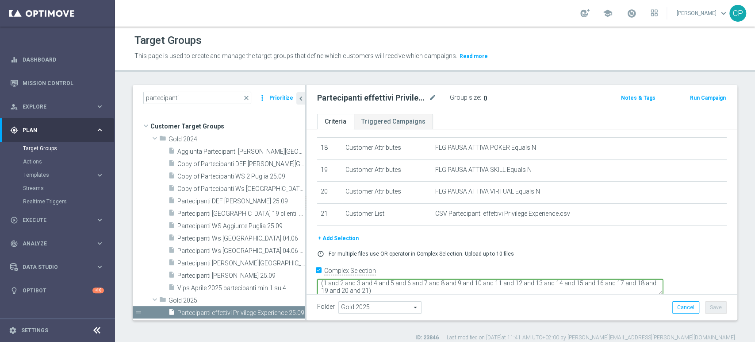
click at [440, 279] on textarea "(1 and 2 and 3 and 4 and 5 and 6 and 7 and 8 and 9 and 10 and 11 and 12 and 13 …" at bounding box center [490, 286] width 346 height 15
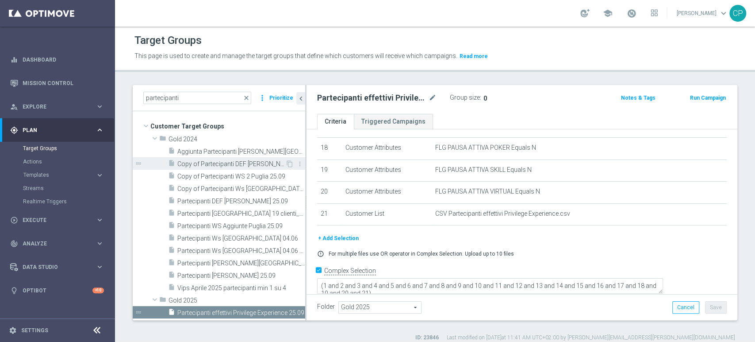
click at [249, 158] on div "insert_drive_file Copy of Partecipanti DEF WS Puglia 25.09" at bounding box center [226, 163] width 117 height 12
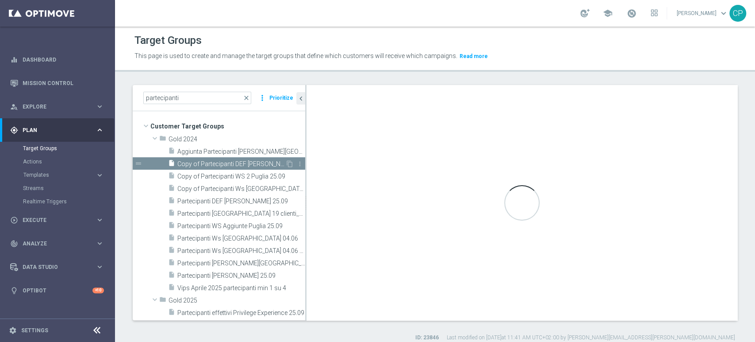
type textarea "(1 and 2 and 3 and 4 and 5 and 6 and 7 and 8 and 9 and 10 and 11 and 12 and 13 …"
type input "Gold 2024"
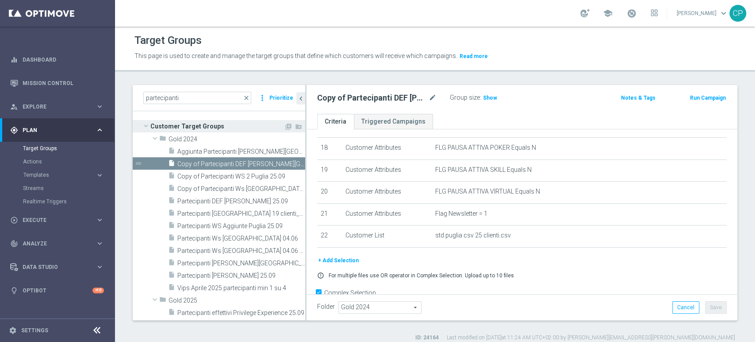
click at [265, 122] on span "Customer Target Groups" at bounding box center [217, 126] width 134 height 12
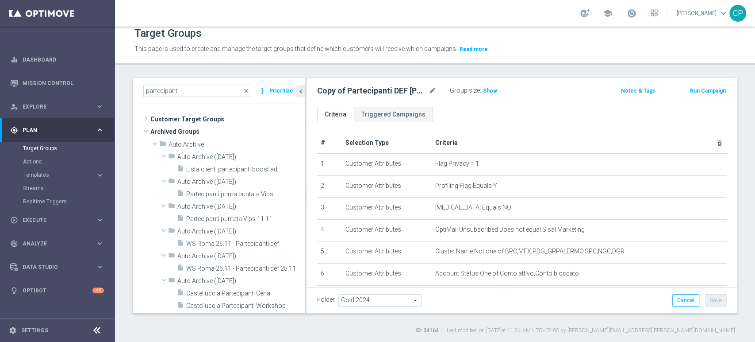
click at [288, 69] on div "Target Groups This page is used to create and manage the target groups that def…" at bounding box center [435, 184] width 640 height 315
click at [58, 219] on span "Execute" at bounding box center [59, 219] width 73 height 5
click at [60, 171] on link "Campaign Builder" at bounding box center [57, 171] width 69 height 7
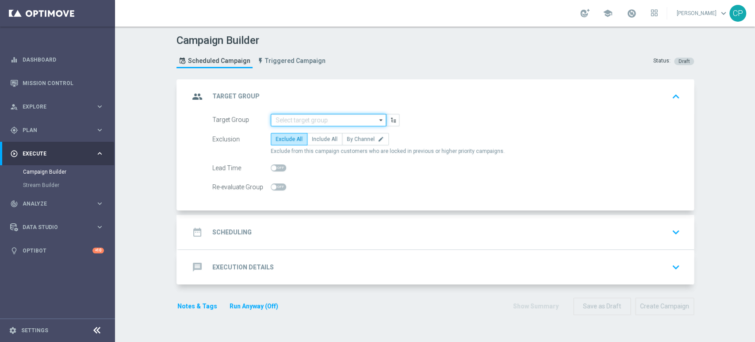
click at [320, 119] on input at bounding box center [328, 120] width 115 height 12
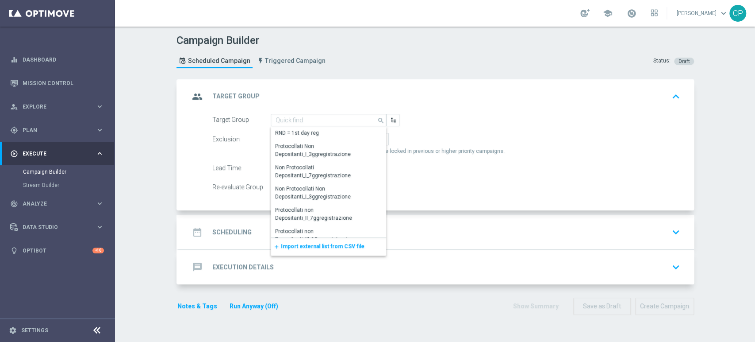
click at [321, 97] on div "group Target Group keyboard_arrow_up" at bounding box center [436, 96] width 494 height 17
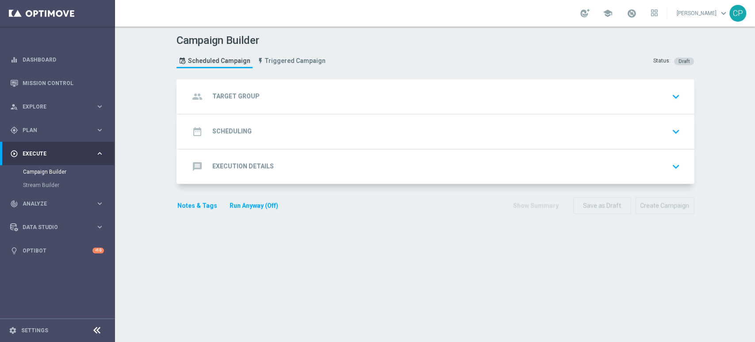
click at [337, 98] on div "group Target Group keyboard_arrow_down" at bounding box center [436, 96] width 494 height 17
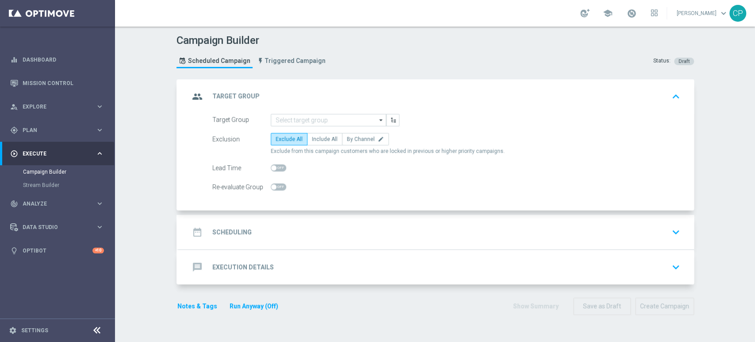
click at [280, 229] on div "date_range Scheduling keyboard_arrow_down" at bounding box center [436, 231] width 494 height 17
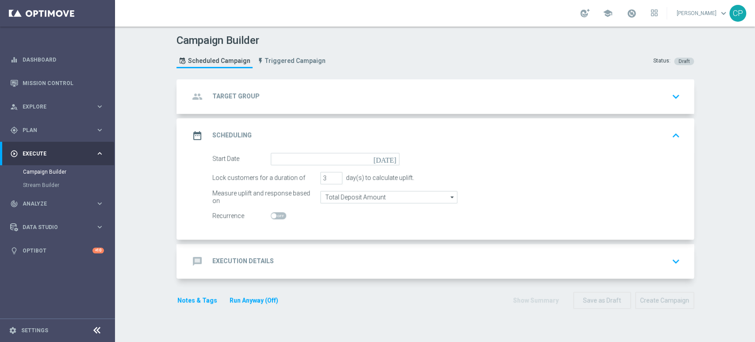
click at [291, 265] on div "message Execution Details keyboard_arrow_down" at bounding box center [436, 261] width 494 height 17
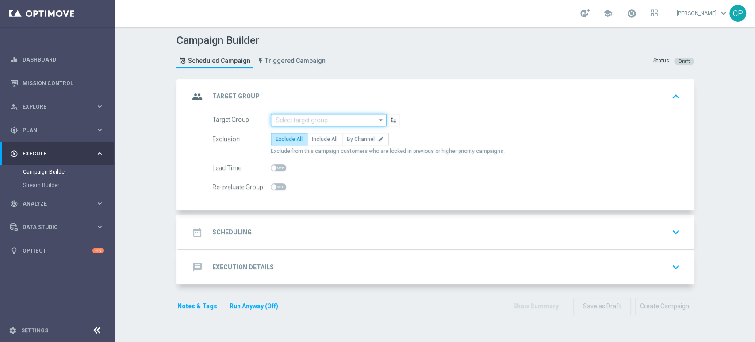
click at [288, 116] on input at bounding box center [328, 120] width 115 height 12
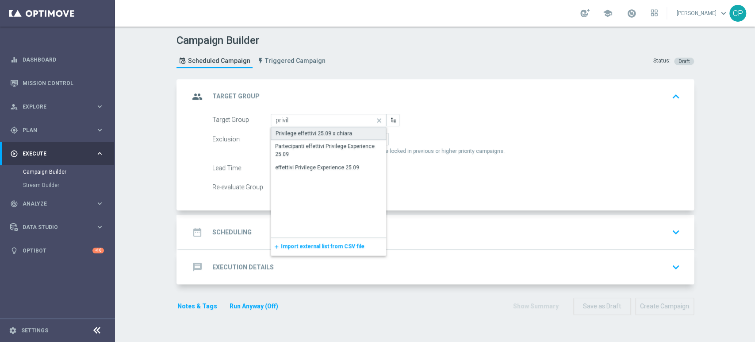
click at [310, 131] on div "Privilege effettivi 25.09 x chiara" at bounding box center [314, 133] width 77 height 8
type input "Privilege effettivi 25.09 x chiara"
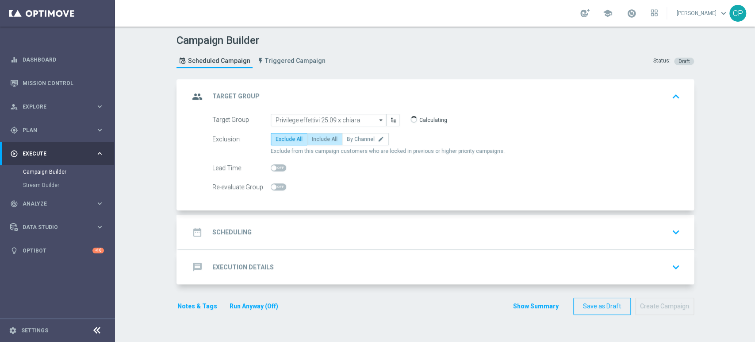
click at [315, 137] on span "Include All" at bounding box center [325, 139] width 26 height 6
click at [315, 138] on input "Include All" at bounding box center [315, 141] width 6 height 6
radio input "true"
click at [334, 234] on div "date_range Scheduling keyboard_arrow_down" at bounding box center [436, 231] width 494 height 17
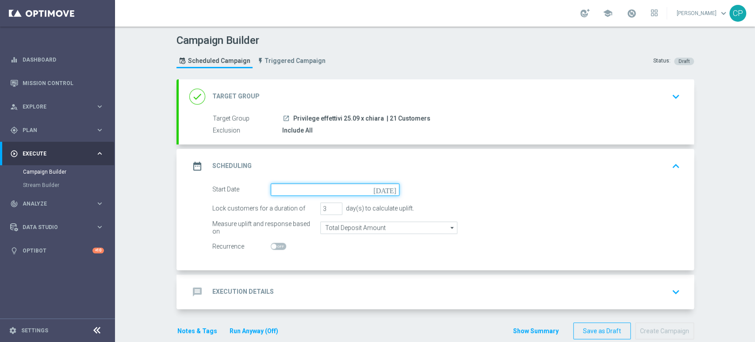
click at [351, 190] on input at bounding box center [335, 189] width 129 height 12
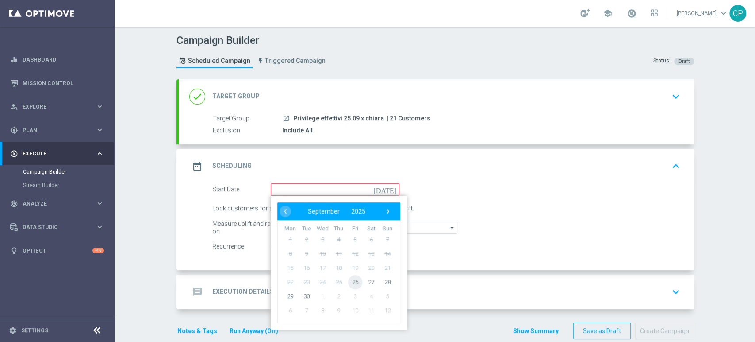
click at [348, 282] on span "26" at bounding box center [355, 281] width 14 height 14
type input "[DATE]"
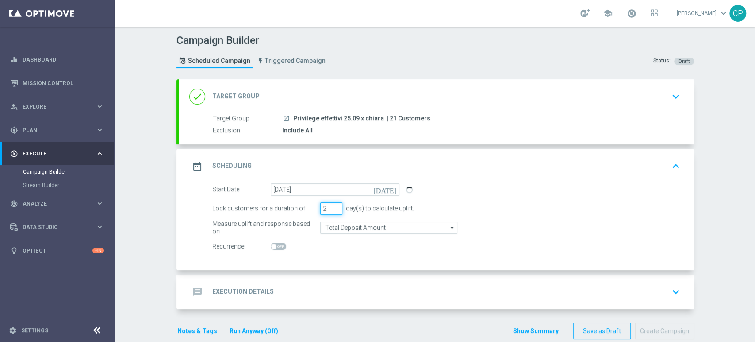
click at [334, 210] on input "2" at bounding box center [331, 208] width 22 height 12
type input "1"
click at [334, 210] on input "1" at bounding box center [331, 208] width 22 height 12
click at [351, 214] on form "Start Date 26 Sep 2025 today Lock customers for a duration of 1 day(s) to calcu…" at bounding box center [446, 217] width 468 height 69
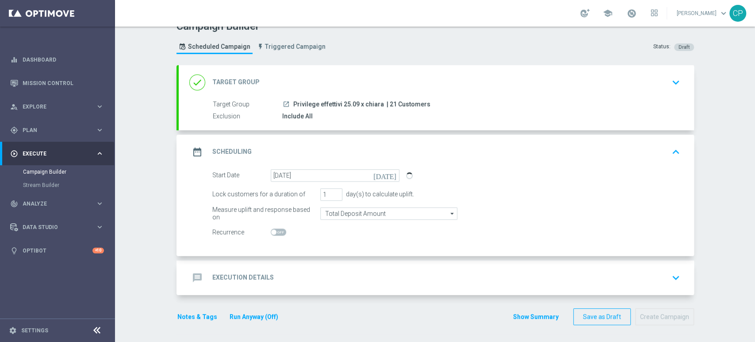
click at [357, 272] on div "message Execution Details keyboard_arrow_down" at bounding box center [436, 277] width 494 height 17
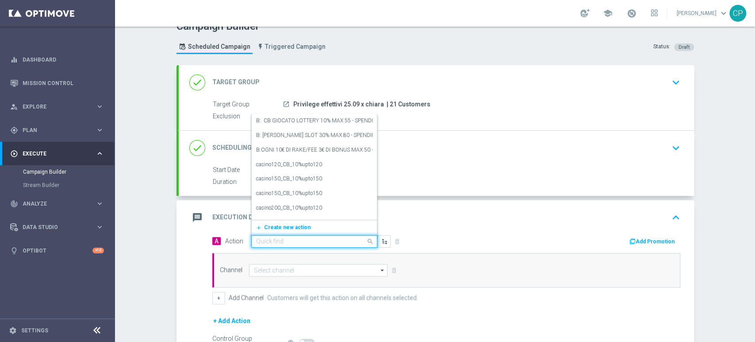
click at [300, 240] on input "text" at bounding box center [305, 242] width 99 height 8
type input "vips"
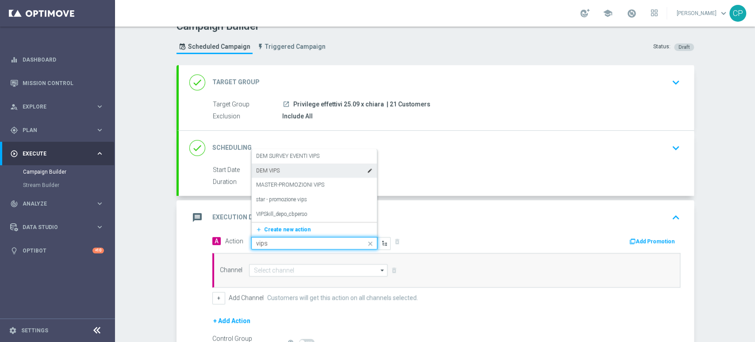
click at [302, 168] on div "DEM VIPS edit" at bounding box center [314, 170] width 116 height 15
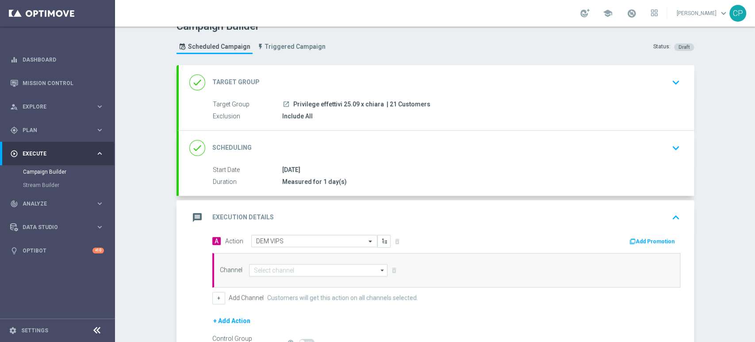
click at [654, 237] on button "Add Promotion" at bounding box center [653, 241] width 49 height 10
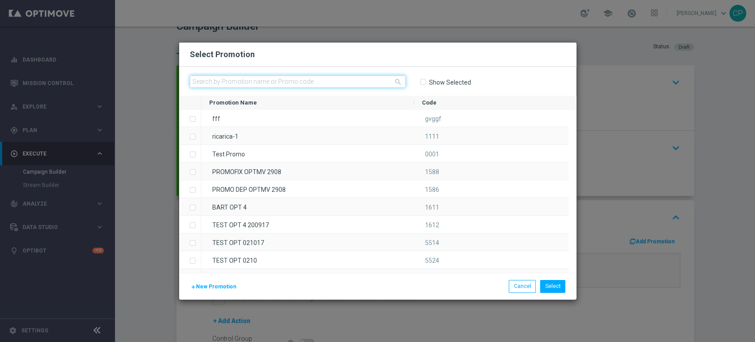
click at [237, 82] on input "text" at bounding box center [298, 81] width 216 height 12
paste input "335515"
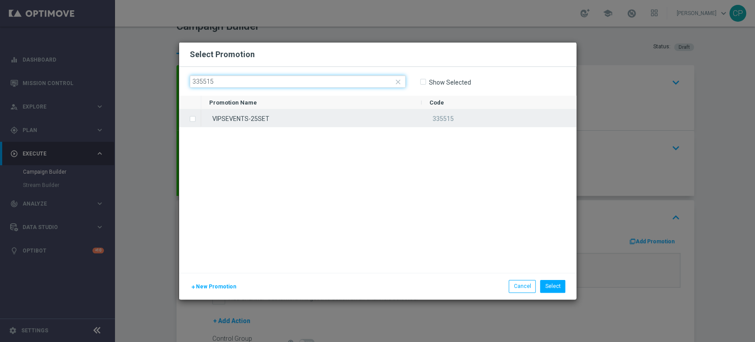
type input "335515"
click at [241, 119] on div "VIPSEVENTS-25SET" at bounding box center [311, 117] width 220 height 17
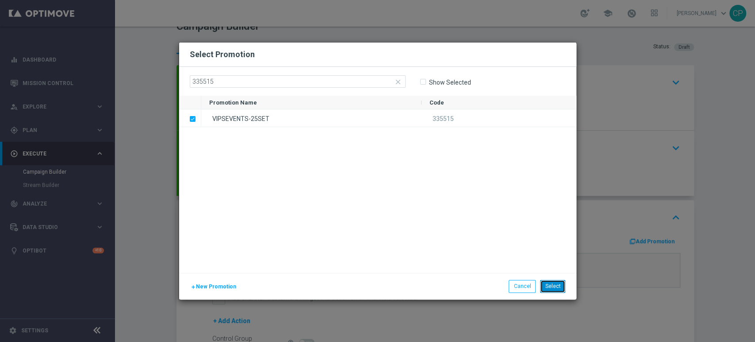
click at [555, 284] on button "Select" at bounding box center [552, 286] width 25 height 12
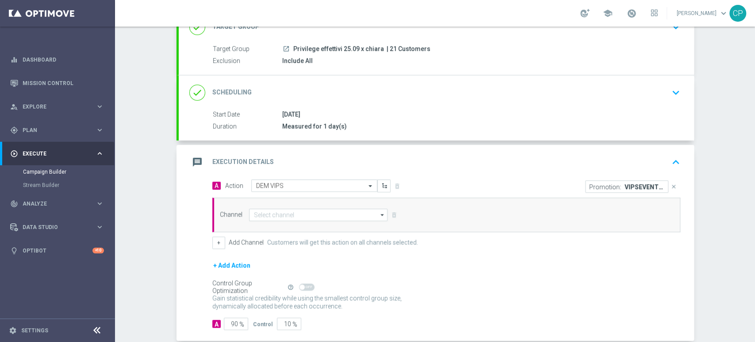
scroll to position [111, 0]
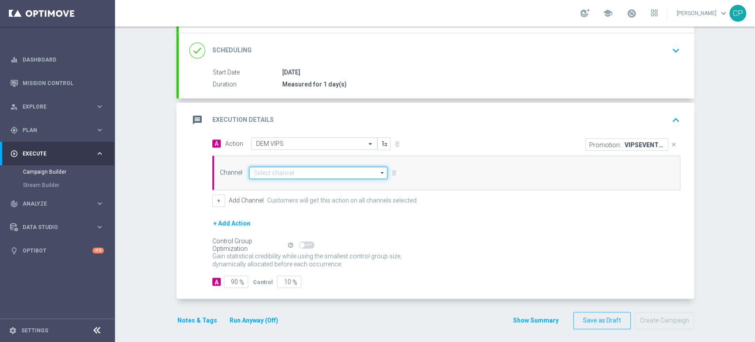
click at [324, 173] on input at bounding box center [318, 172] width 139 height 12
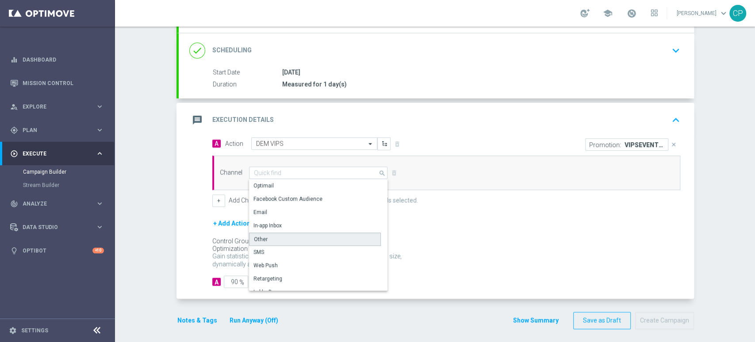
click at [276, 234] on div "Other" at bounding box center [315, 238] width 132 height 13
type input "Other"
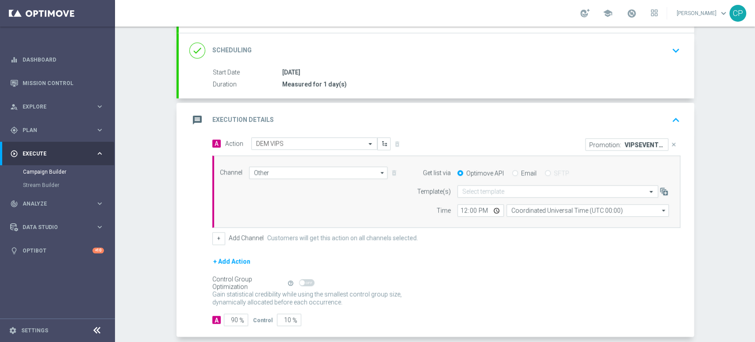
click at [512, 172] on input "Email" at bounding box center [515, 174] width 6 height 6
radio input "true"
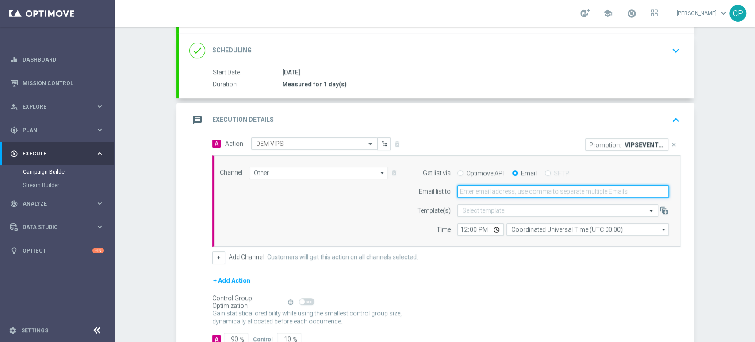
click at [487, 190] on input "email" at bounding box center [562, 191] width 211 height 12
type input "chiara.pigato@sisal.it"
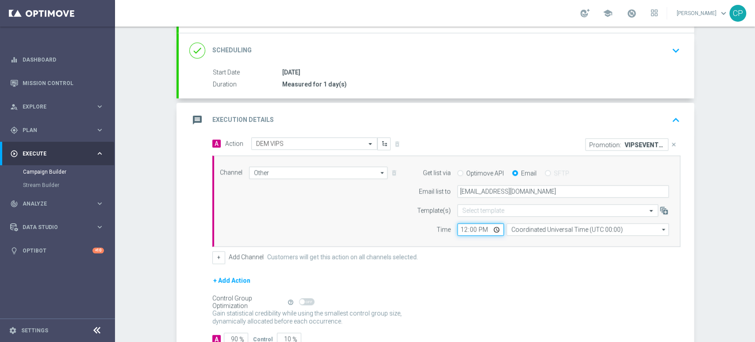
click at [468, 228] on input "12:00" at bounding box center [480, 229] width 46 height 12
type input "12:10"
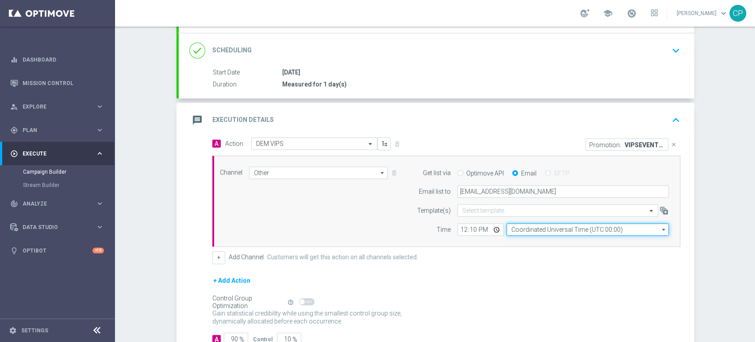
click at [546, 223] on input "Coordinated Universal Time (UTC 00:00)" at bounding box center [588, 229] width 162 height 12
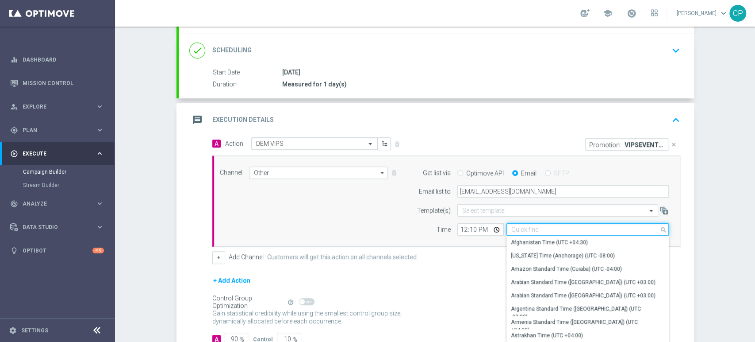
click at [537, 226] on input at bounding box center [588, 229] width 162 height 12
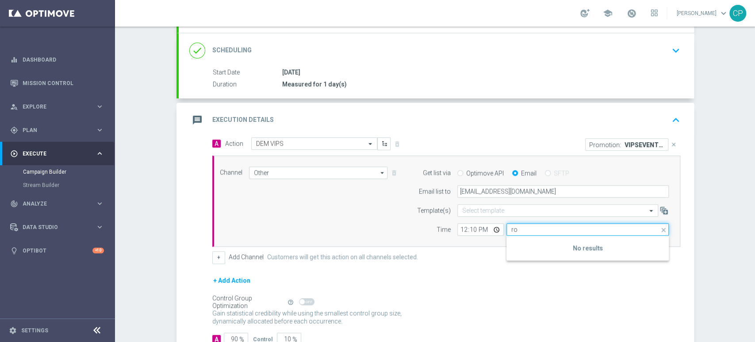
type input "r"
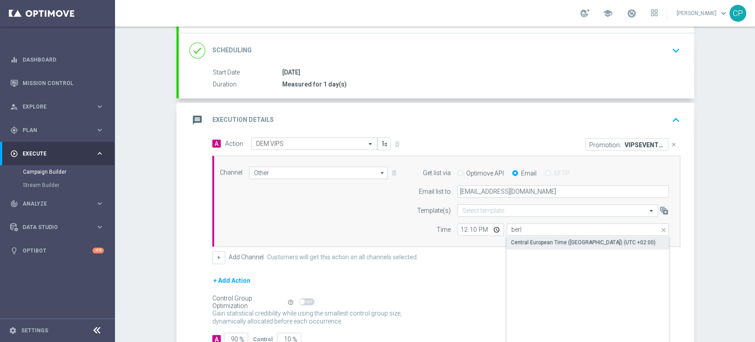
click at [533, 240] on div "Central European Time (Berlin) (UTC +02:00)" at bounding box center [583, 242] width 145 height 8
type input "Central European Time (Berlin) (UTC +02:00)"
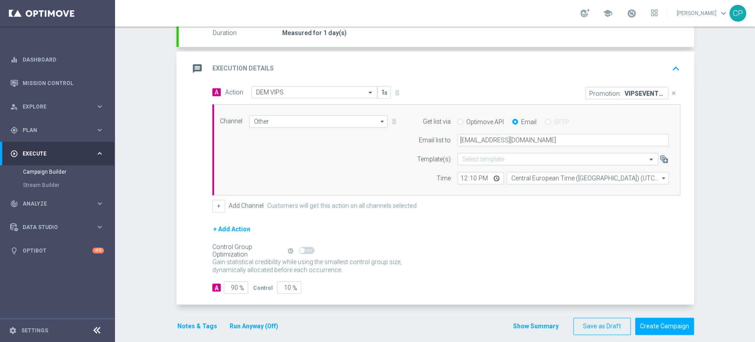
scroll to position [163, 0]
click at [279, 288] on input "10" at bounding box center [289, 287] width 24 height 12
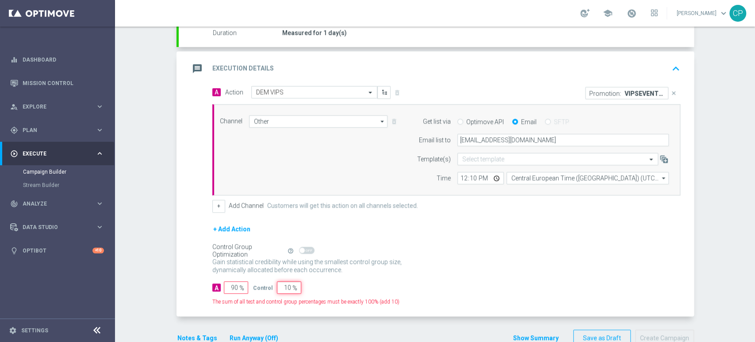
type input "0"
type input "100"
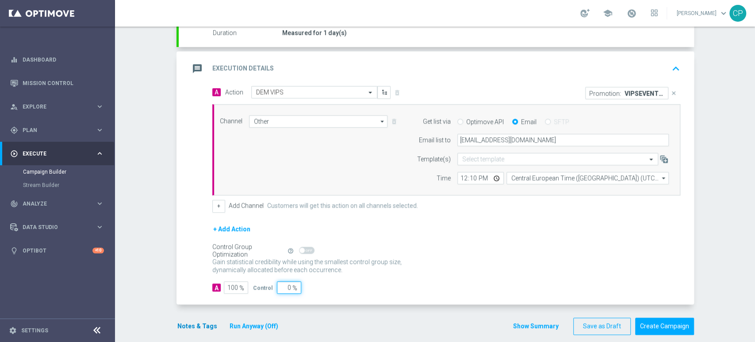
type input "0"
click at [191, 325] on button "Notes & Tags" at bounding box center [198, 325] width 42 height 11
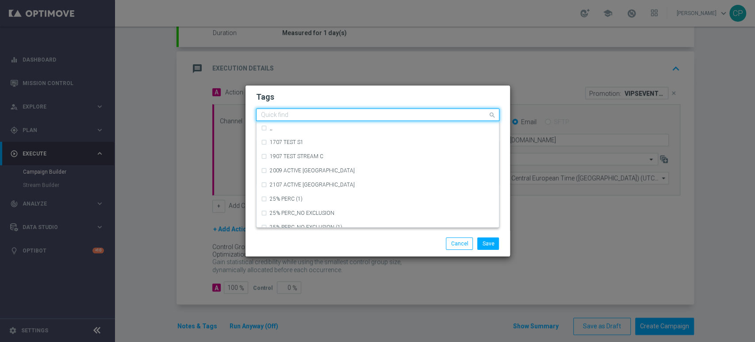
click at [312, 111] on input "text" at bounding box center [374, 115] width 227 height 8
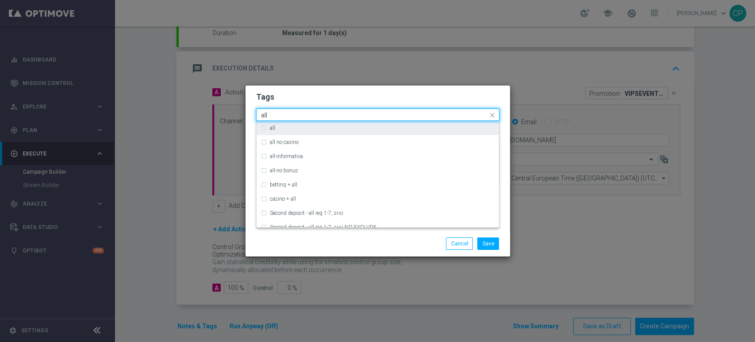
click at [273, 127] on label "all" at bounding box center [272, 127] width 5 height 5
type input "all"
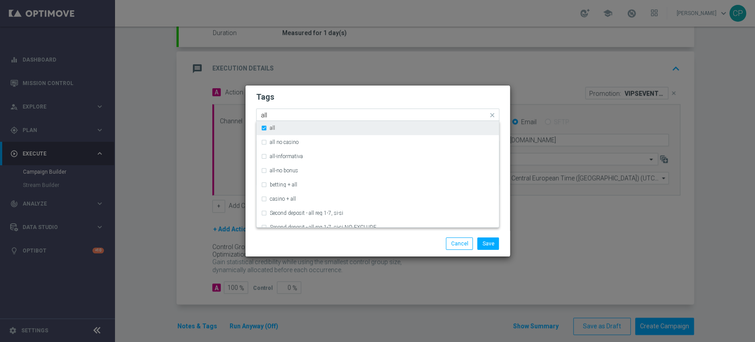
click at [268, 128] on div "all" at bounding box center [378, 128] width 234 height 14
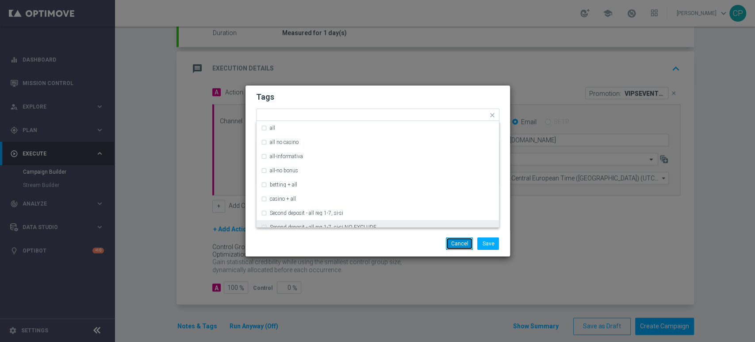
click at [473, 239] on button "Cancel" at bounding box center [459, 243] width 27 height 12
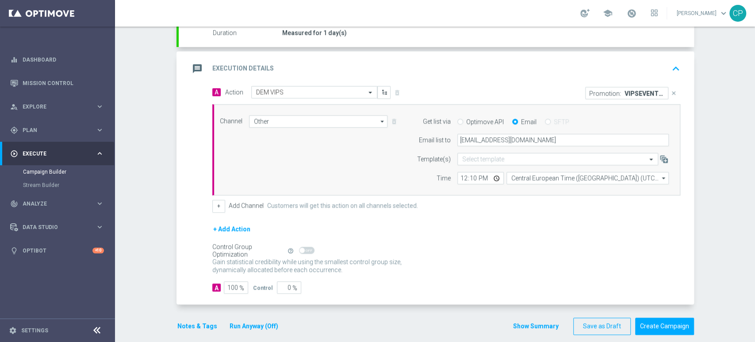
click at [246, 321] on button "Run Anyway (Off)" at bounding box center [254, 325] width 50 height 11
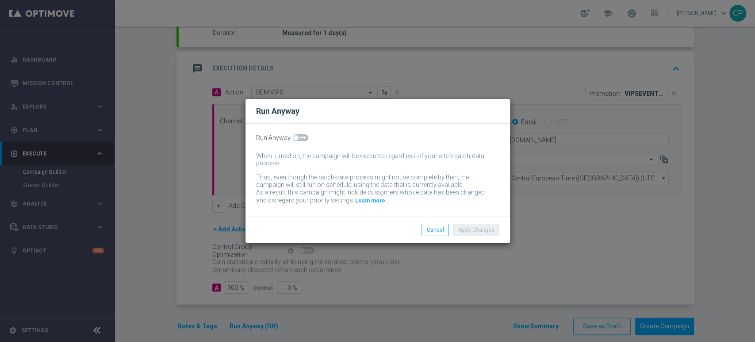
click at [303, 137] on span at bounding box center [300, 137] width 15 height 7
click at [303, 137] on input "checkbox" at bounding box center [300, 137] width 15 height 7
checkbox input "true"
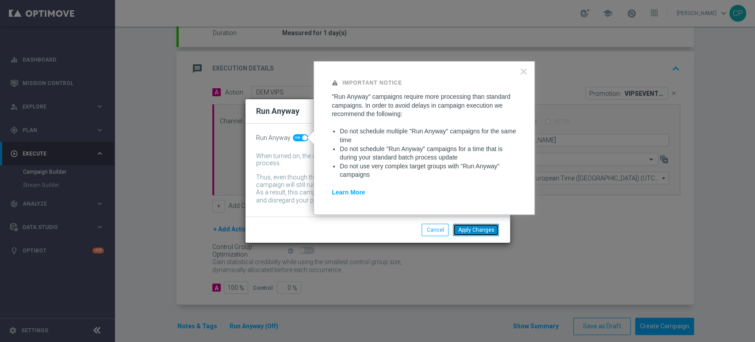
click at [471, 231] on button "Apply Changes" at bounding box center [476, 229] width 46 height 12
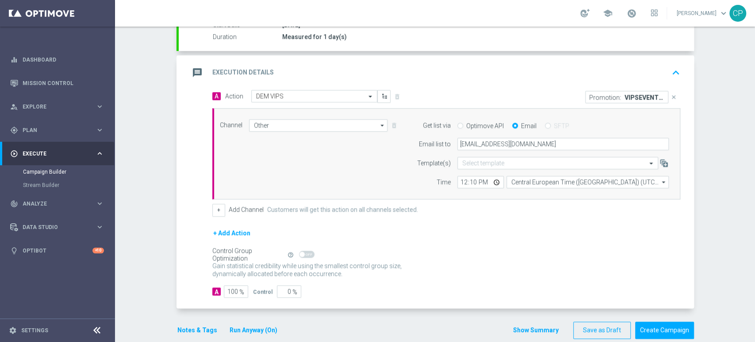
scroll to position [159, 0]
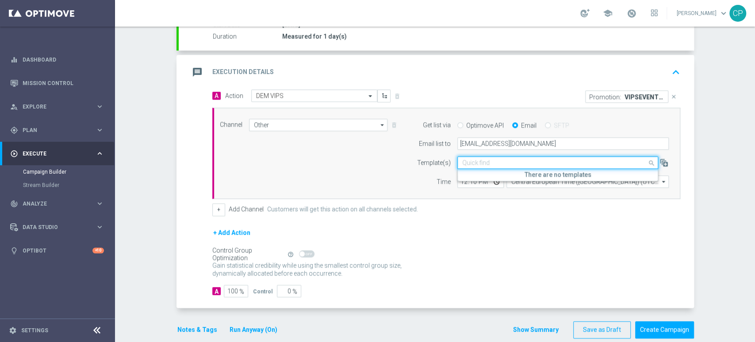
click at [517, 163] on input "text" at bounding box center [548, 163] width 173 height 8
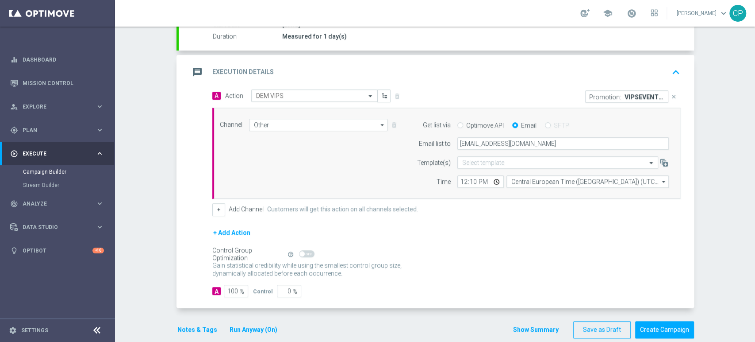
click at [385, 189] on div "Channel Other Other arrow_drop_down Show Selected 1 of 20 Optimail" at bounding box center [446, 154] width 468 height 92
click at [282, 122] on input "Other" at bounding box center [318, 125] width 139 height 12
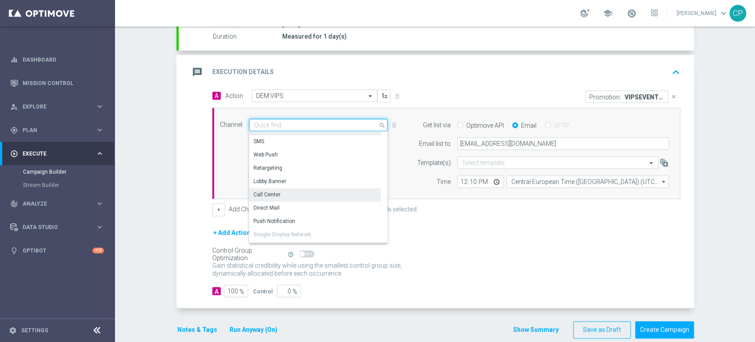
scroll to position [53, 0]
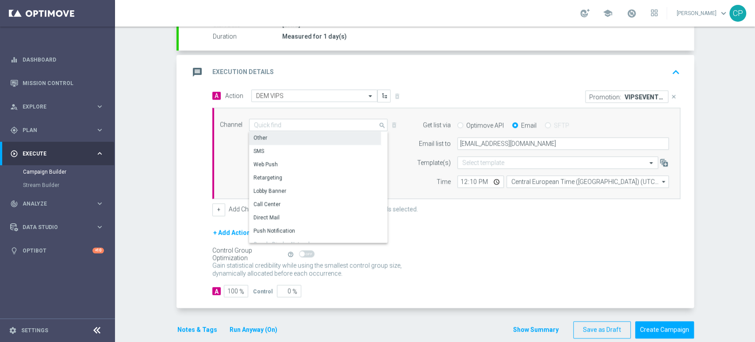
click at [467, 227] on div "+ Add Action" at bounding box center [446, 238] width 468 height 22
type input "Other"
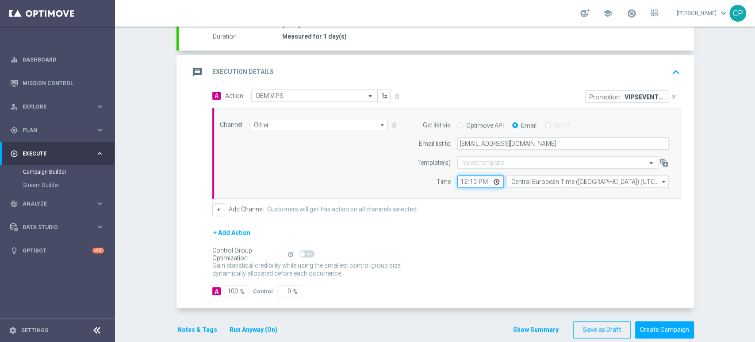
click at [471, 180] on input "12:10" at bounding box center [480, 181] width 46 height 12
type input "12:15"
click at [465, 191] on div "Channel Other Other arrow_drop_down Show Selected 1 of 20 Optimail" at bounding box center [446, 154] width 468 height 92
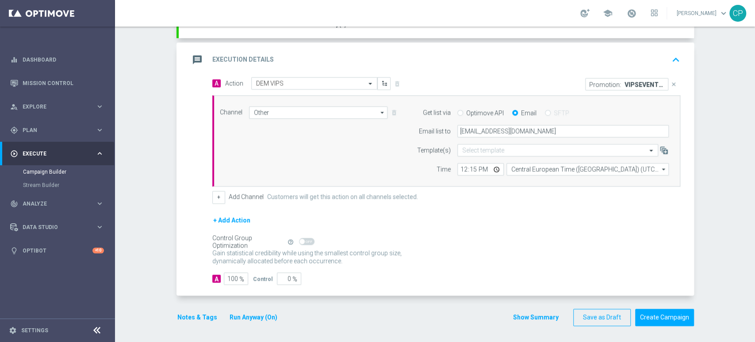
click at [481, 227] on div "+ Add Action" at bounding box center [446, 226] width 468 height 22
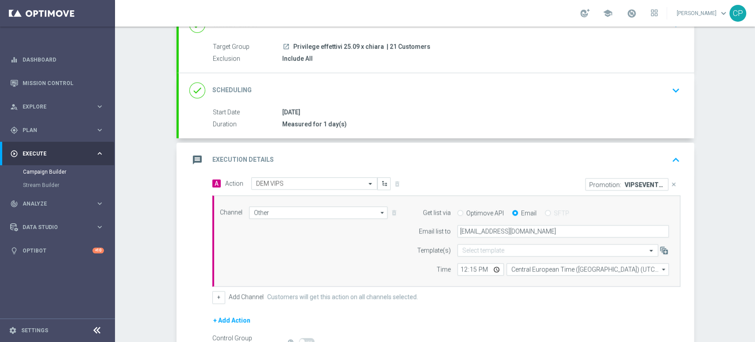
scroll to position [35, 0]
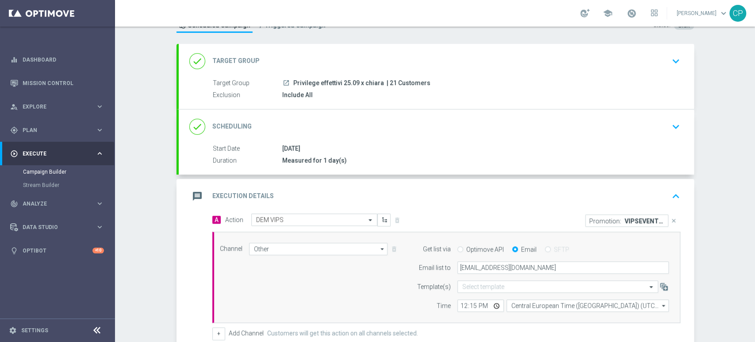
click at [392, 149] on div "26 Sep 2025" at bounding box center [479, 148] width 395 height 9
click at [550, 123] on div "done Scheduling keyboard_arrow_down" at bounding box center [436, 126] width 494 height 17
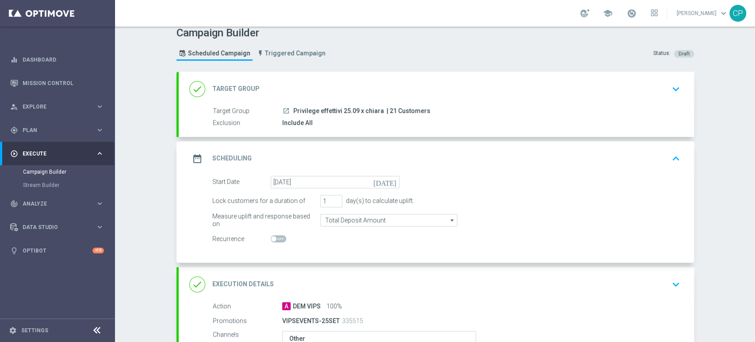
scroll to position [7, 0]
click at [326, 200] on input "1" at bounding box center [331, 201] width 22 height 12
type input "4"
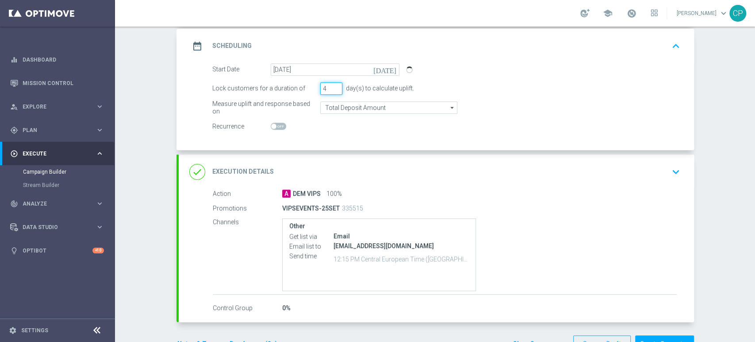
scroll to position [119, 0]
type input "7"
click at [354, 150] on div "Start Date 26 Sep 2025 today Lock customers for a duration of 7 day(s) to calcu…" at bounding box center [436, 107] width 515 height 87
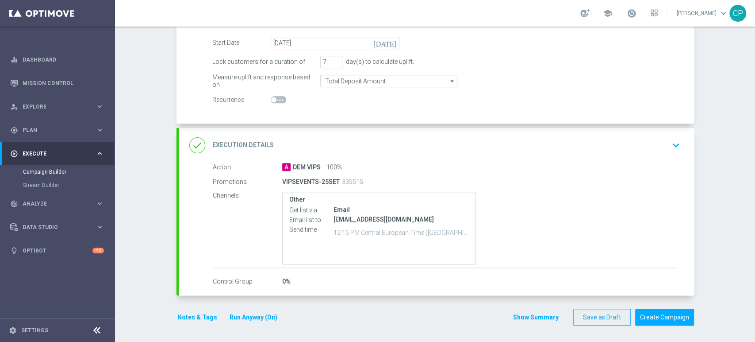
click at [670, 141] on icon "keyboard_arrow_down" at bounding box center [675, 144] width 13 height 13
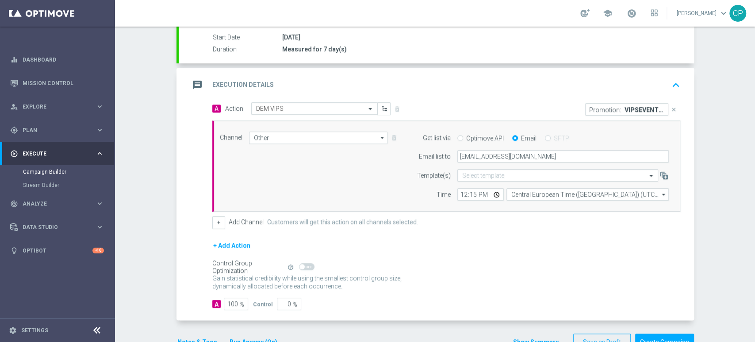
scroll to position [138, 0]
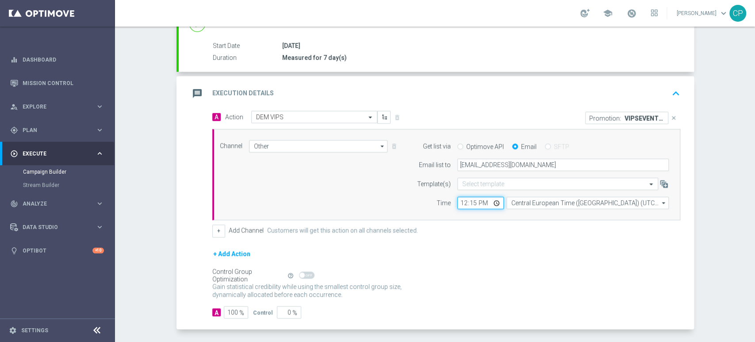
click at [468, 202] on input "12:15" at bounding box center [480, 202] width 46 height 12
click at [467, 236] on form "A Action Select action DEM VIPS delete_forever Promotion: VIPSEVENTS-25SET clos…" at bounding box center [446, 214] width 468 height 207
click at [468, 199] on input "12:25" at bounding box center [480, 202] width 46 height 12
type input "12:20"
click at [482, 254] on div "+ Add Action" at bounding box center [446, 259] width 468 height 22
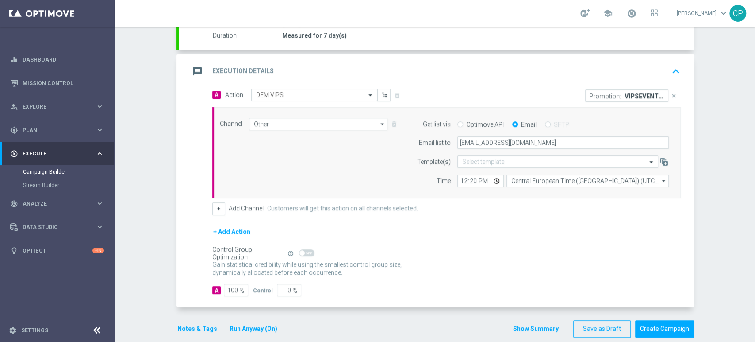
scroll to position [172, 0]
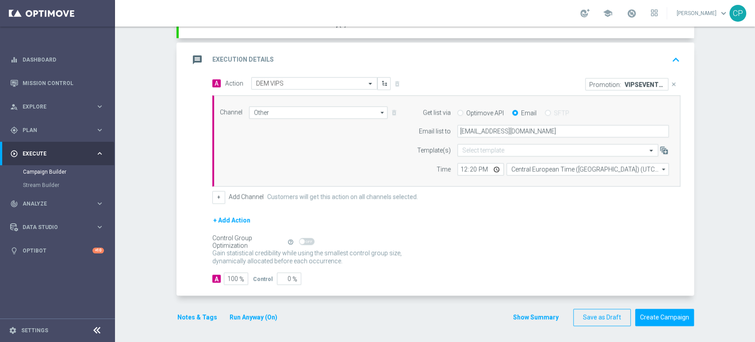
click at [190, 314] on button "Notes & Tags" at bounding box center [198, 316] width 42 height 11
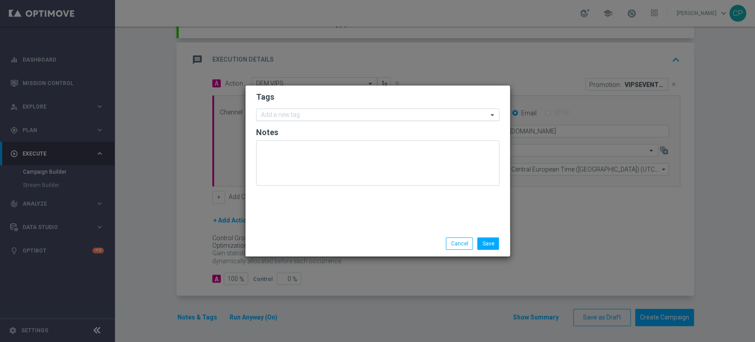
click at [315, 113] on input "text" at bounding box center [374, 115] width 227 height 8
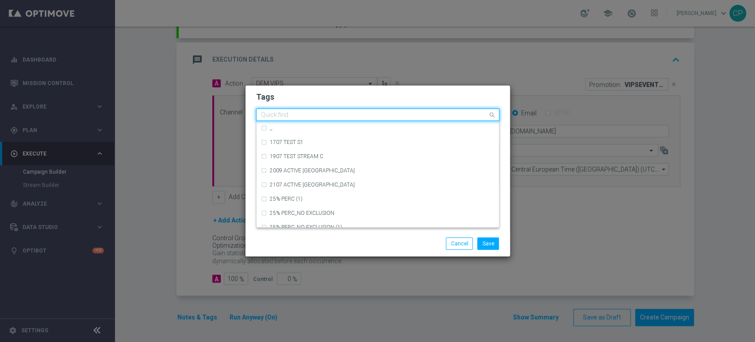
type input "a"
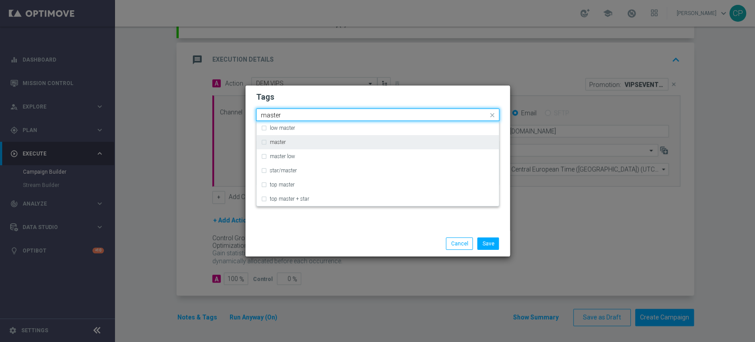
click at [281, 142] on label "master" at bounding box center [278, 141] width 16 height 5
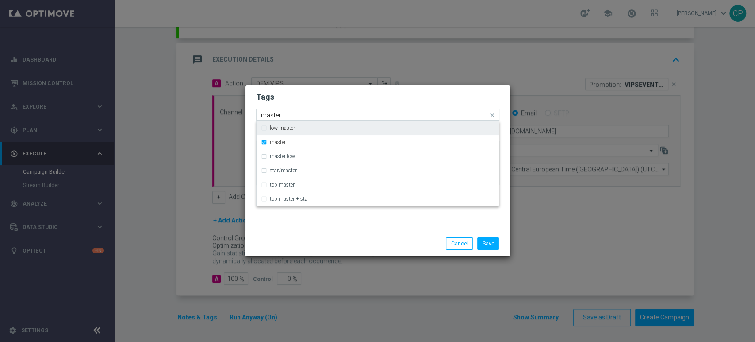
click at [308, 111] on input "master" at bounding box center [374, 115] width 227 height 8
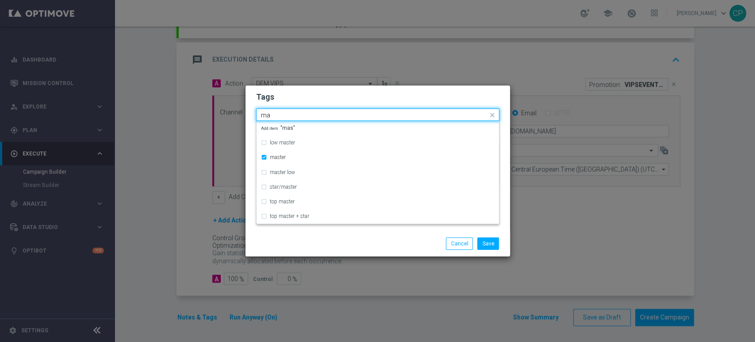
type input "m"
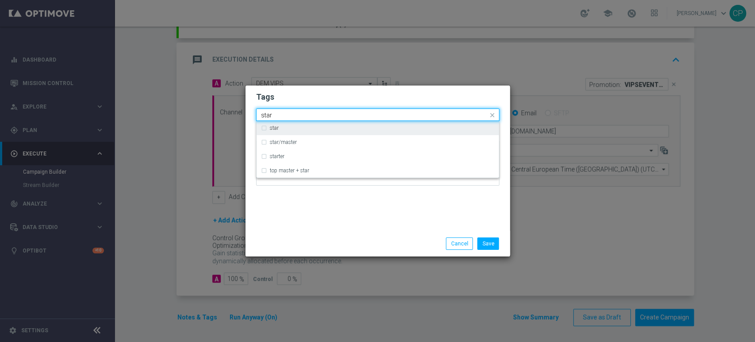
click at [272, 128] on label "star" at bounding box center [274, 127] width 9 height 5
click at [292, 113] on input "star" at bounding box center [374, 115] width 227 height 8
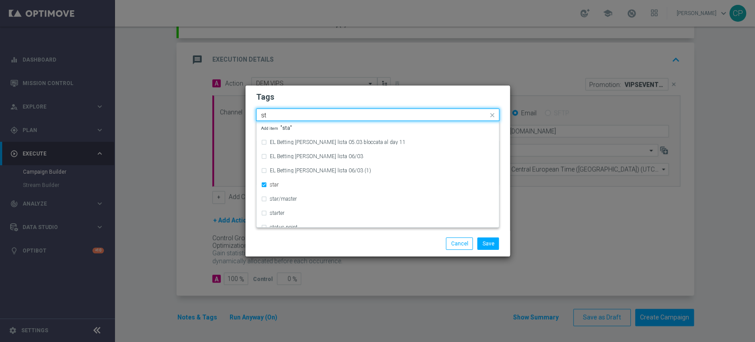
type input "s"
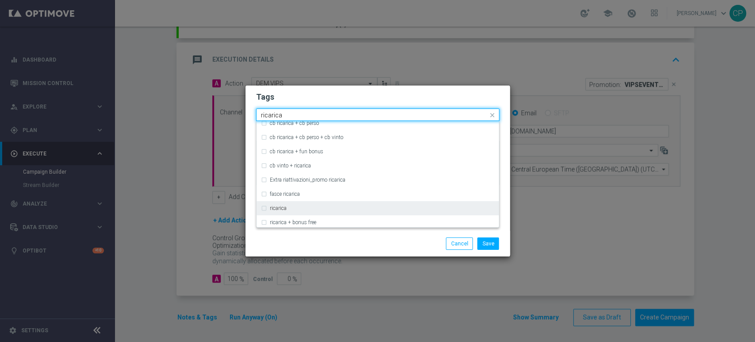
scroll to position [218, 0]
click at [291, 209] on div "ricarica" at bounding box center [382, 207] width 225 height 5
type input "ricarica"
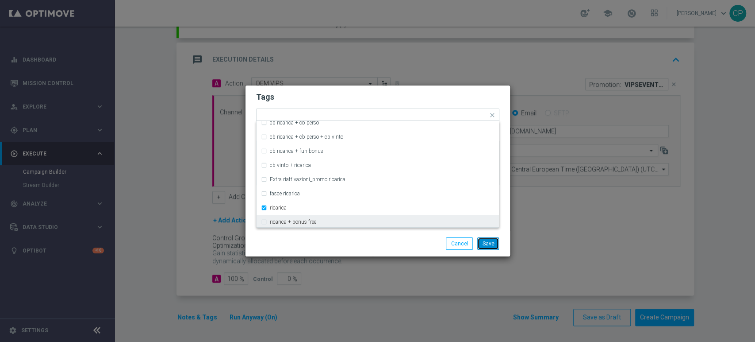
click at [493, 244] on button "Save" at bounding box center [488, 243] width 22 height 12
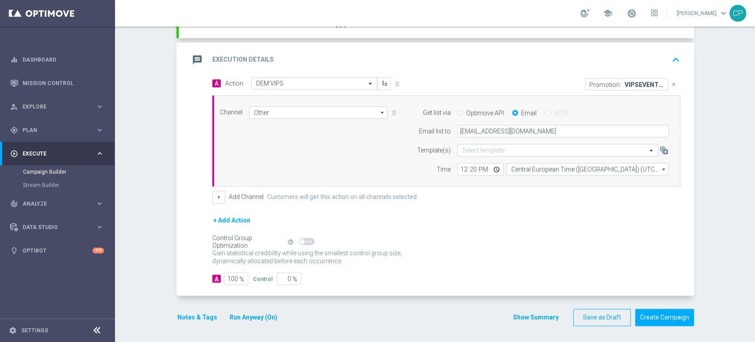
scroll to position [163, 0]
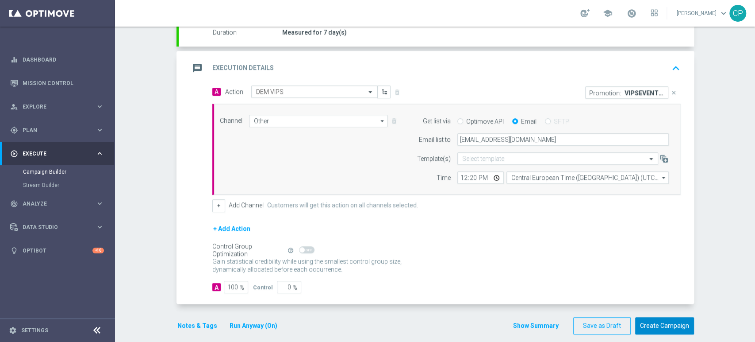
click at [648, 324] on button "Create Campaign" at bounding box center [664, 325] width 59 height 17
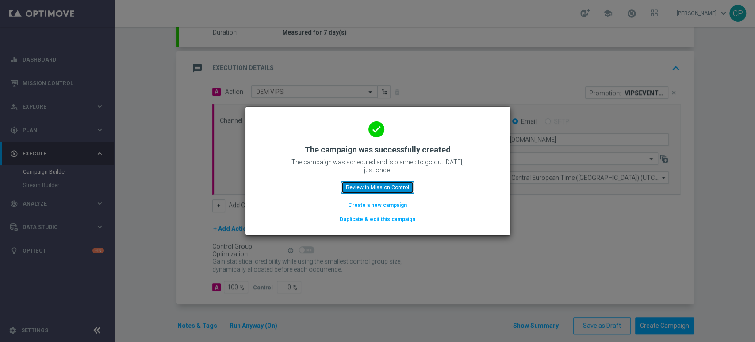
click at [368, 185] on button "Review in Mission Control" at bounding box center [377, 187] width 73 height 12
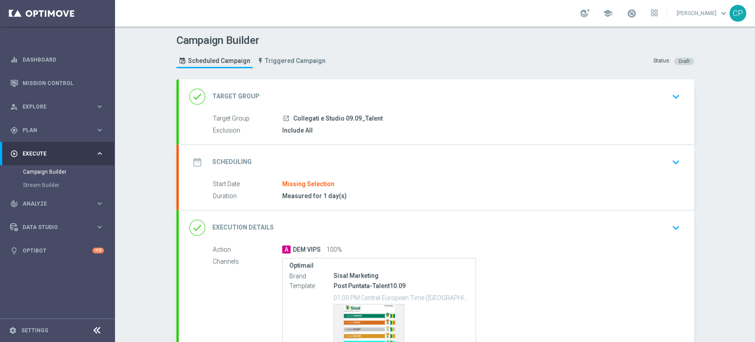
click at [393, 119] on div "launch Collegati e Studio 09.09_Talent" at bounding box center [479, 118] width 395 height 9
click at [669, 96] on icon "keyboard_arrow_down" at bounding box center [675, 96] width 13 height 13
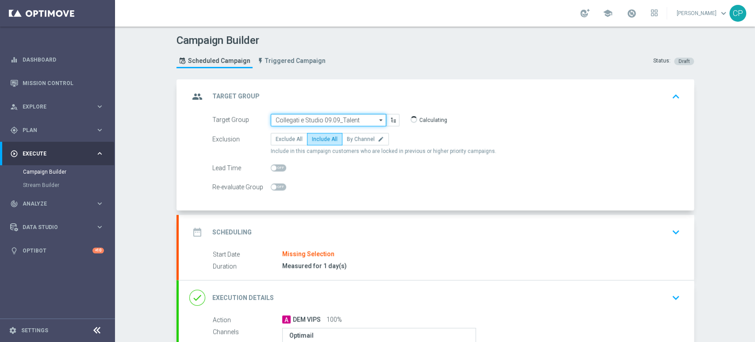
click at [358, 121] on input "Collegati e Studio 09.09_Talent" at bounding box center [328, 120] width 115 height 12
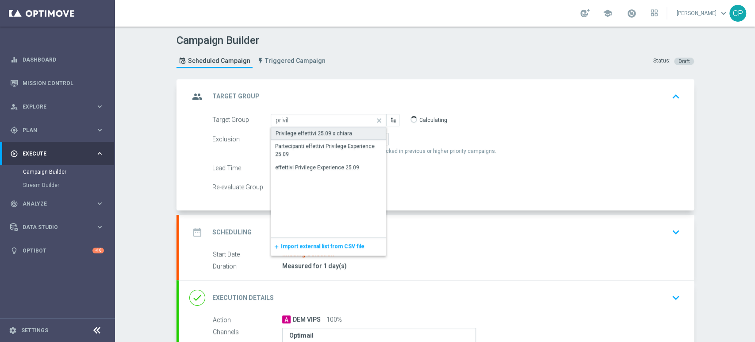
click at [312, 134] on div "Privilege effettivi 25.09 x chiara" at bounding box center [314, 133] width 77 height 8
type input "Privilege effettivi 25.09 x chiara"
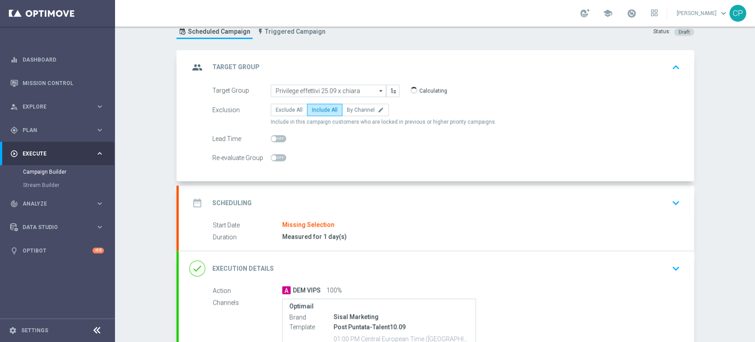
scroll to position [32, 0]
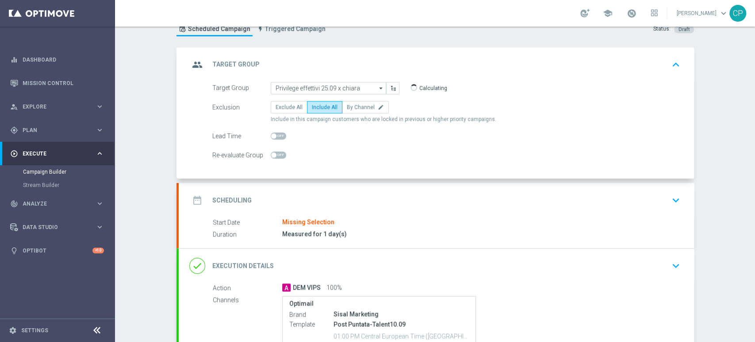
click at [364, 221] on div "Start Date Missing Selection" at bounding box center [445, 222] width 464 height 10
click at [672, 199] on icon "keyboard_arrow_down" at bounding box center [675, 199] width 13 height 13
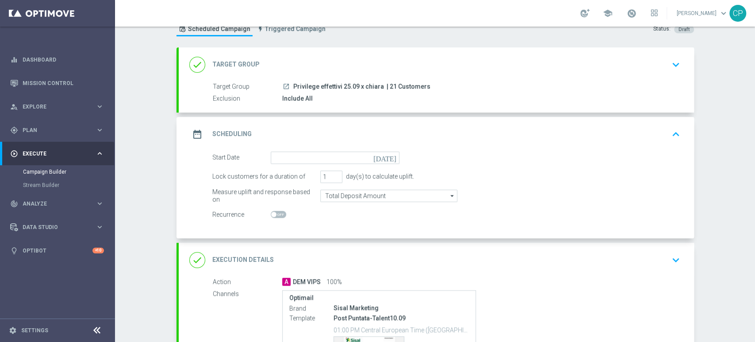
click at [391, 158] on icon "[DATE]" at bounding box center [386, 156] width 26 height 10
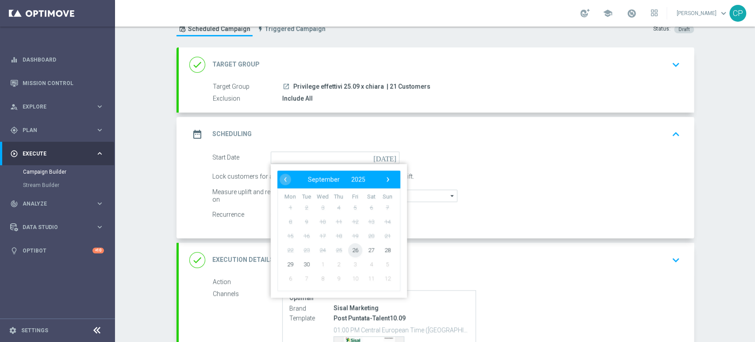
click at [349, 250] on span "26" at bounding box center [355, 249] width 14 height 14
type input "26 Sep 2025"
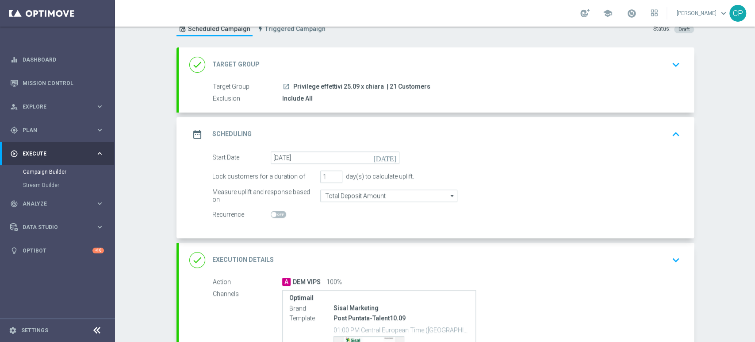
click at [453, 122] on div "date_range Scheduling keyboard_arrow_up" at bounding box center [436, 134] width 515 height 35
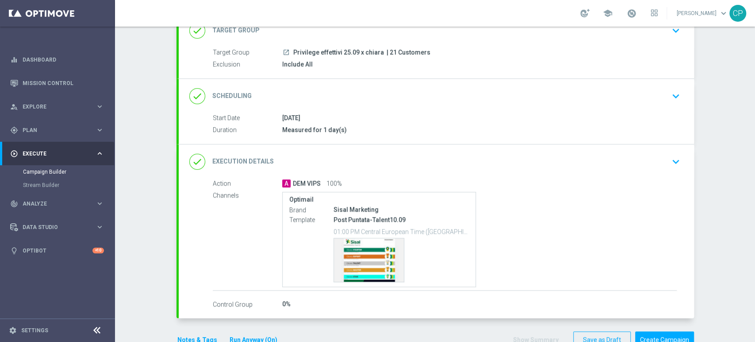
scroll to position [88, 0]
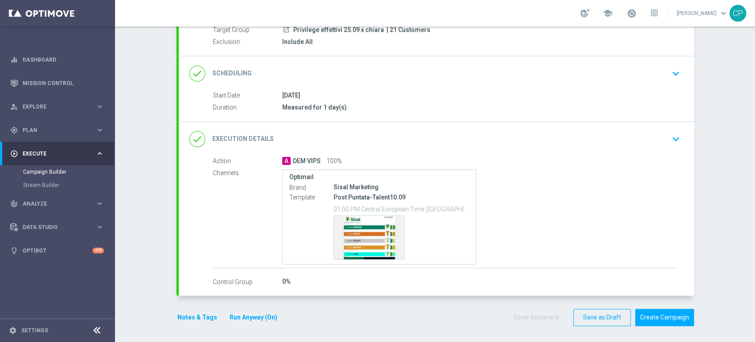
click at [675, 137] on icon "keyboard_arrow_down" at bounding box center [675, 138] width 13 height 13
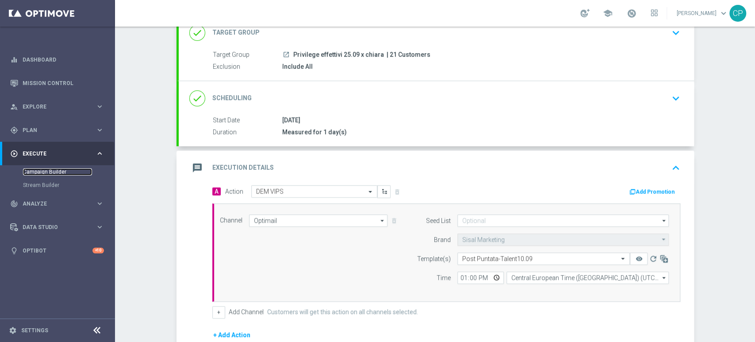
scroll to position [64, 0]
click at [342, 215] on input "Optimail" at bounding box center [318, 220] width 139 height 12
click at [481, 178] on div "message Execution Details keyboard_arrow_up" at bounding box center [436, 167] width 515 height 35
type input "Optimail"
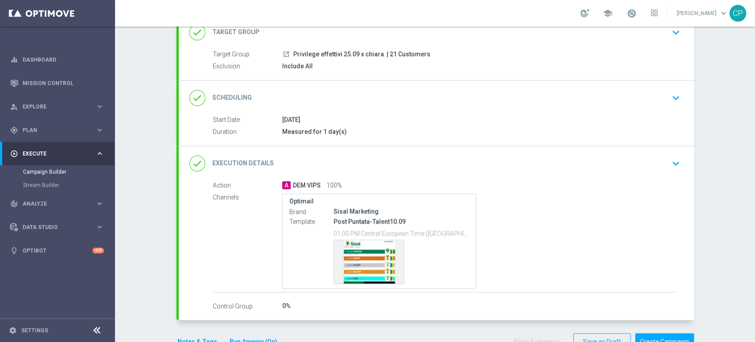
click at [365, 128] on div "Measured for 1 day(s)" at bounding box center [479, 131] width 395 height 9
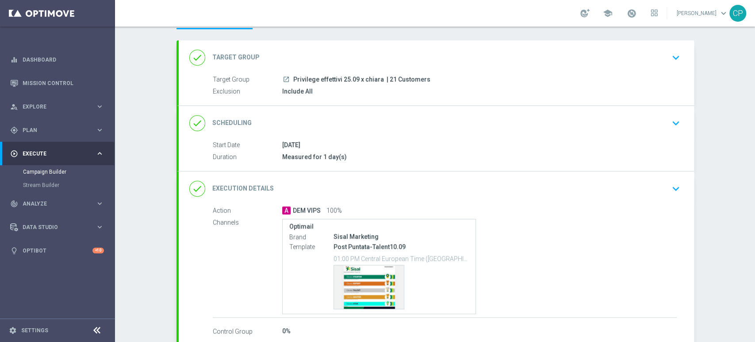
scroll to position [38, 0]
click at [671, 122] on icon "keyboard_arrow_down" at bounding box center [675, 123] width 13 height 13
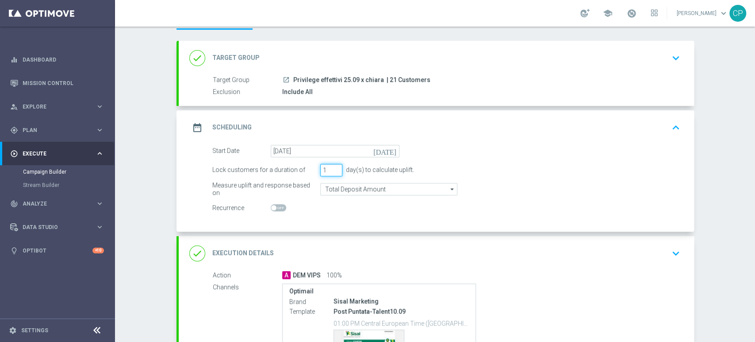
click at [323, 171] on input "1" at bounding box center [331, 170] width 22 height 12
type input "7"
click at [466, 165] on div "Lock customers for a duration of 7 day(s) to calculate uplift." at bounding box center [446, 170] width 481 height 12
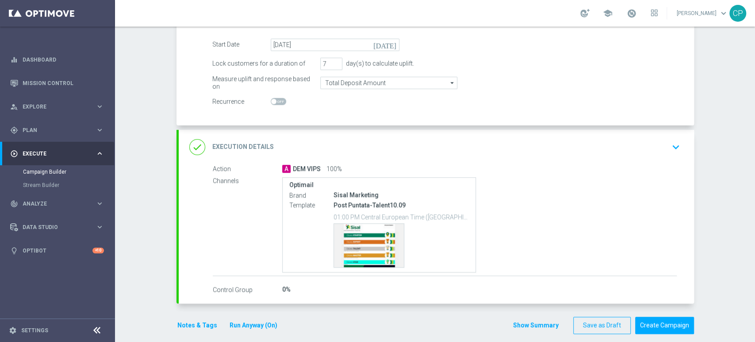
scroll to position [153, 0]
